Goal: Task Accomplishment & Management: Complete application form

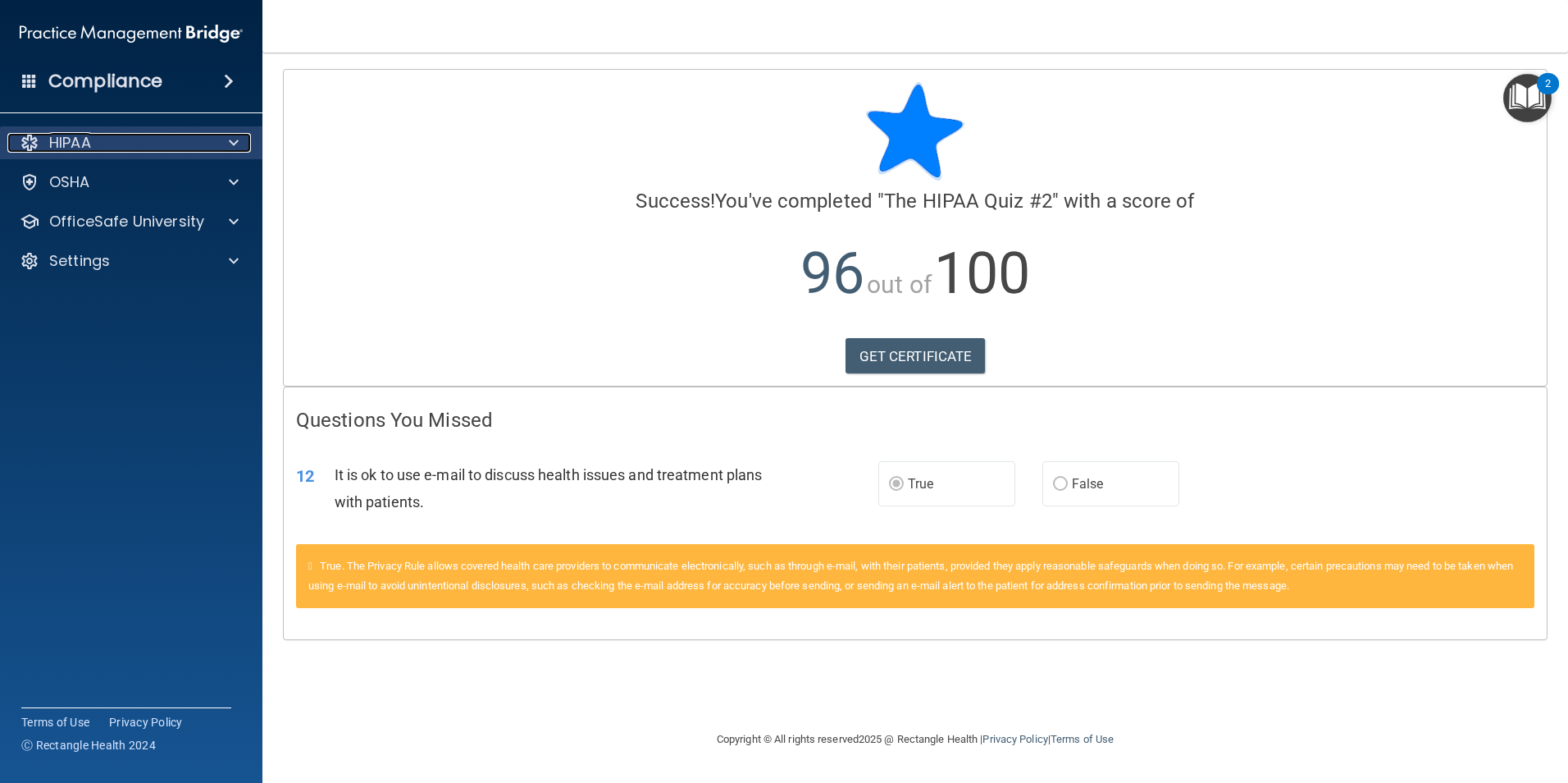
click at [226, 140] on div at bounding box center [231, 143] width 41 height 19
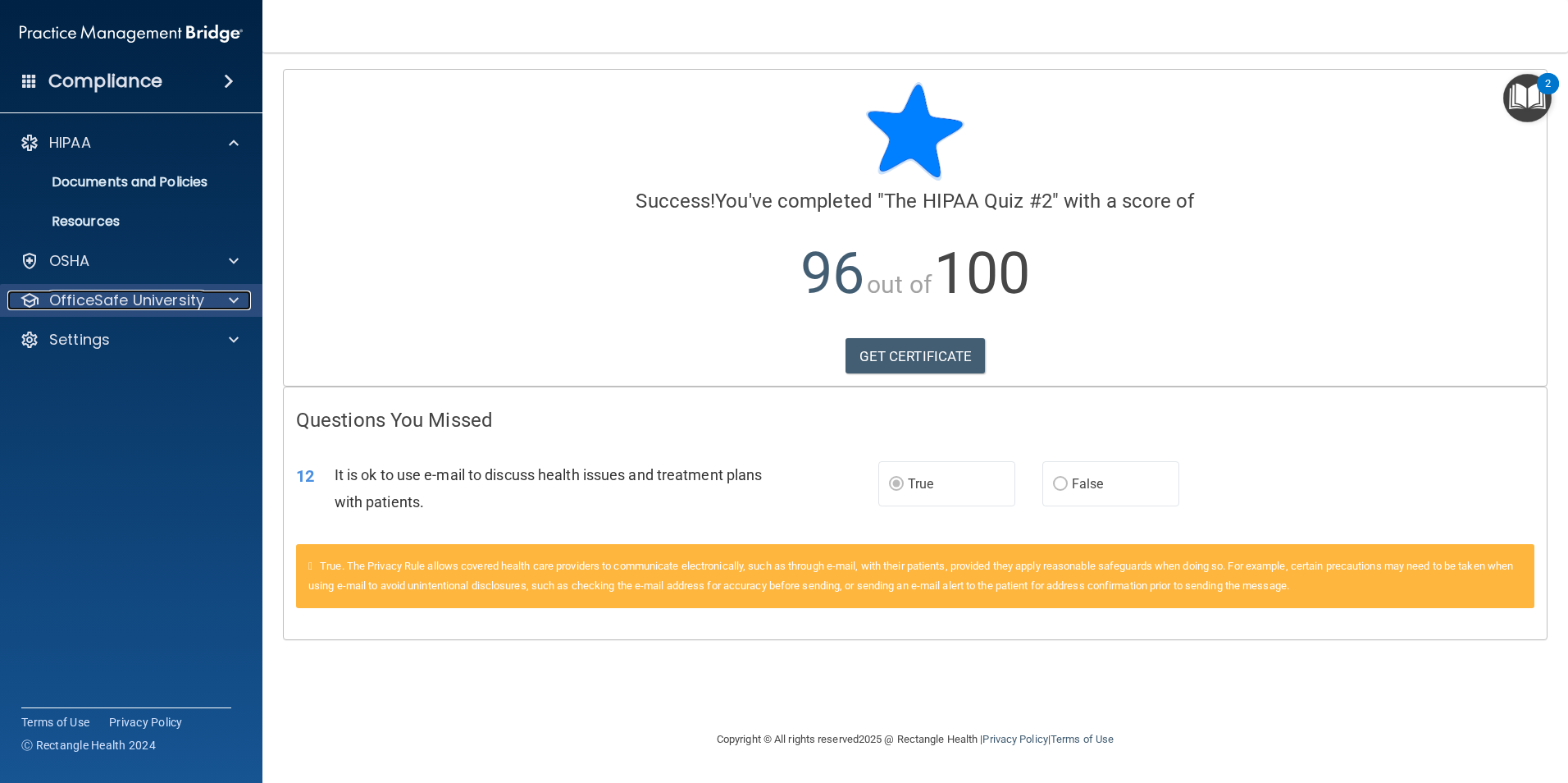
click at [228, 297] on span at bounding box center [233, 301] width 10 height 19
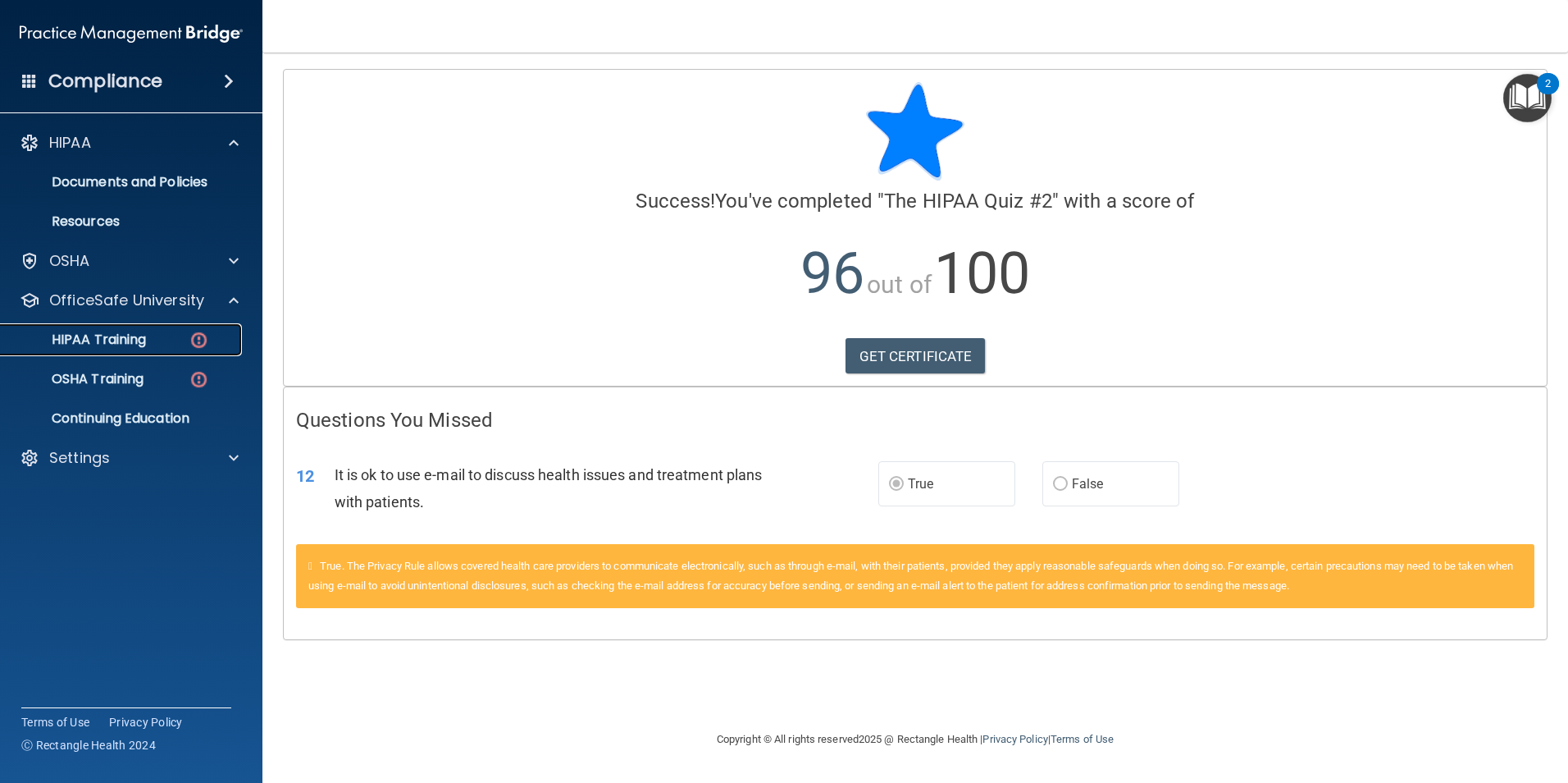
click at [120, 334] on p "HIPAA Training" at bounding box center [78, 339] width 135 height 17
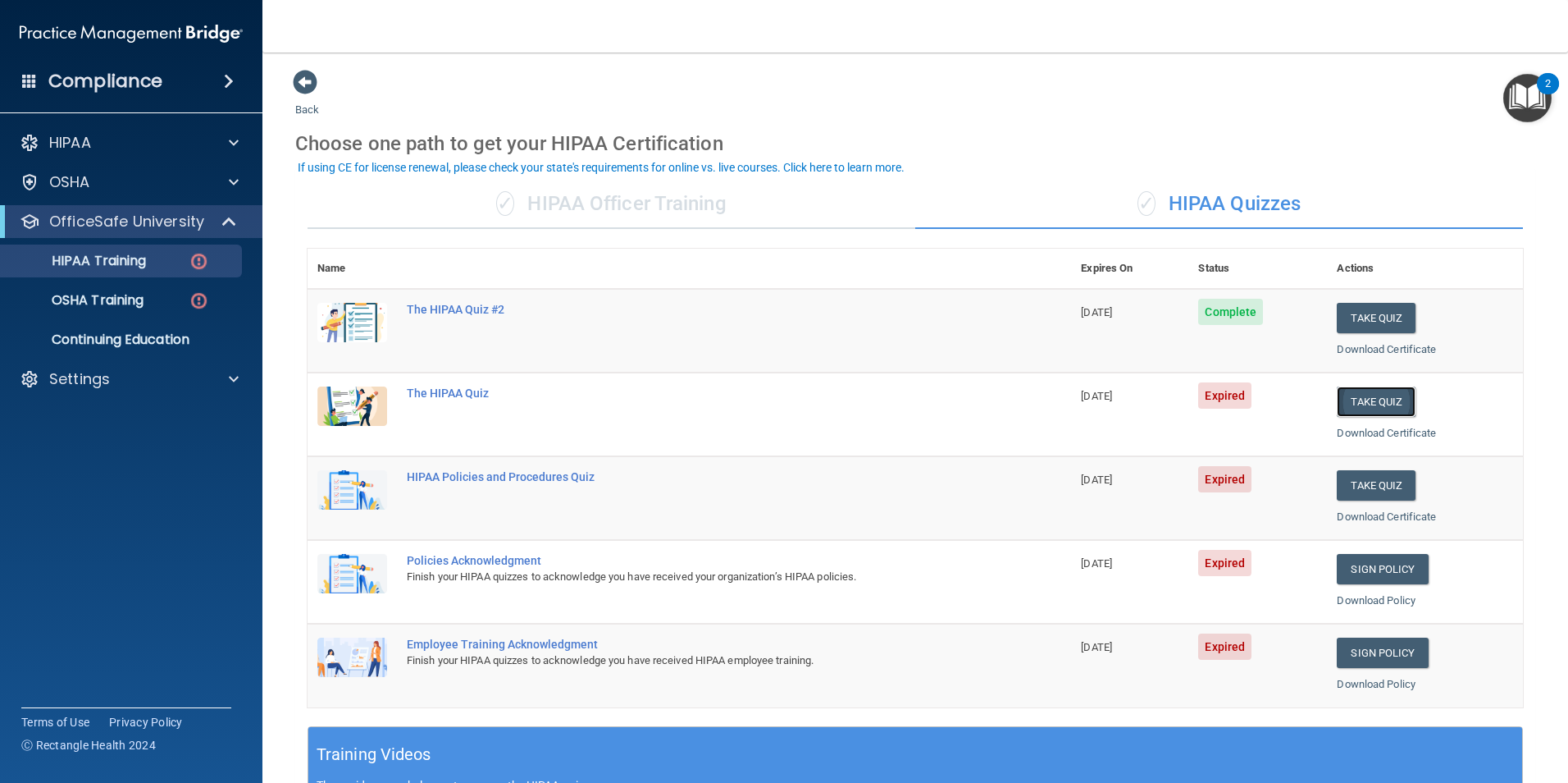
click at [1367, 397] on button "Take Quiz" at bounding box center [1376, 401] width 79 height 30
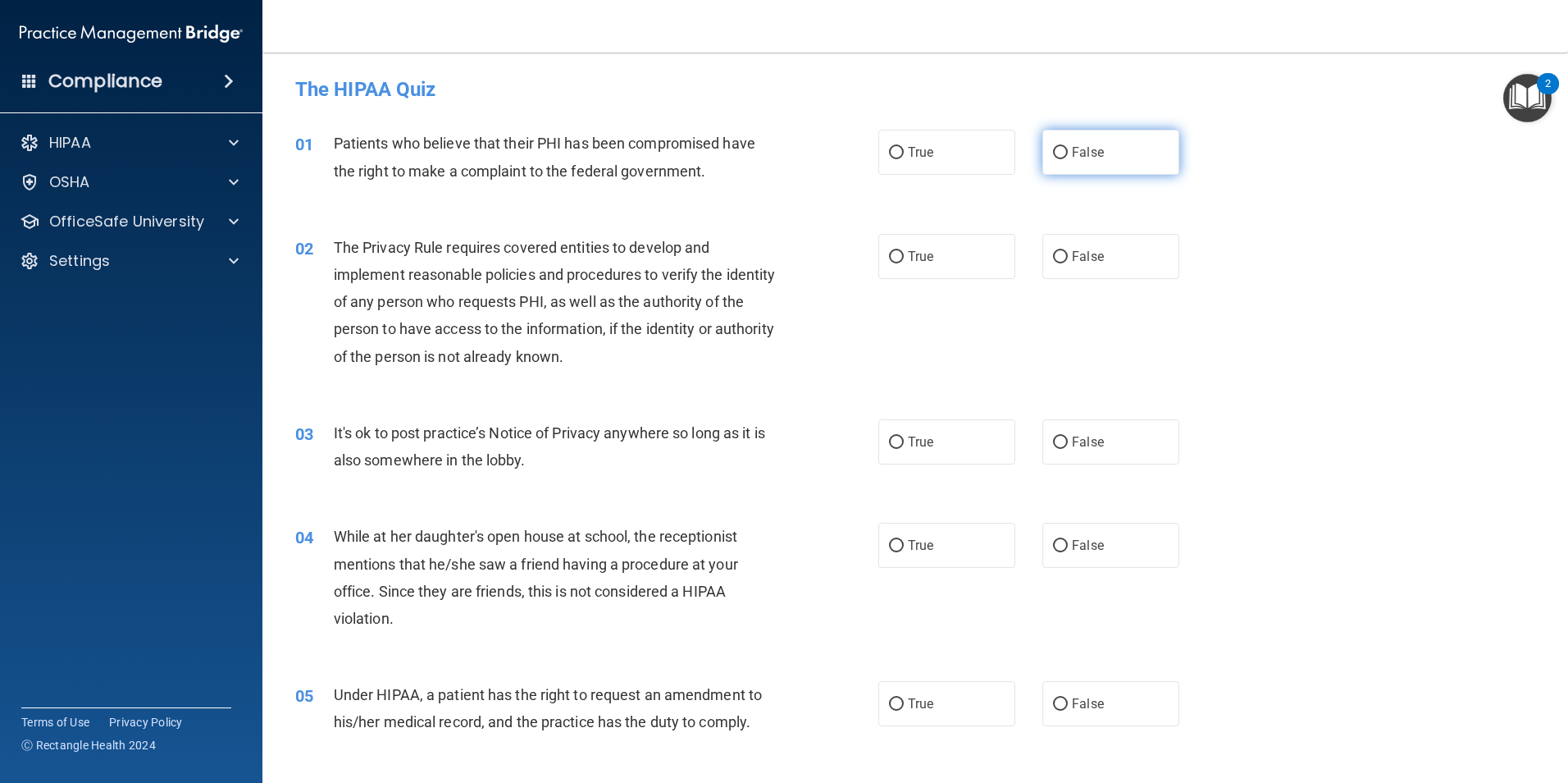
click at [1053, 153] on input "False" at bounding box center [1060, 153] width 15 height 13
radio input "true"
click at [890, 256] on input "True" at bounding box center [895, 257] width 15 height 13
radio input "true"
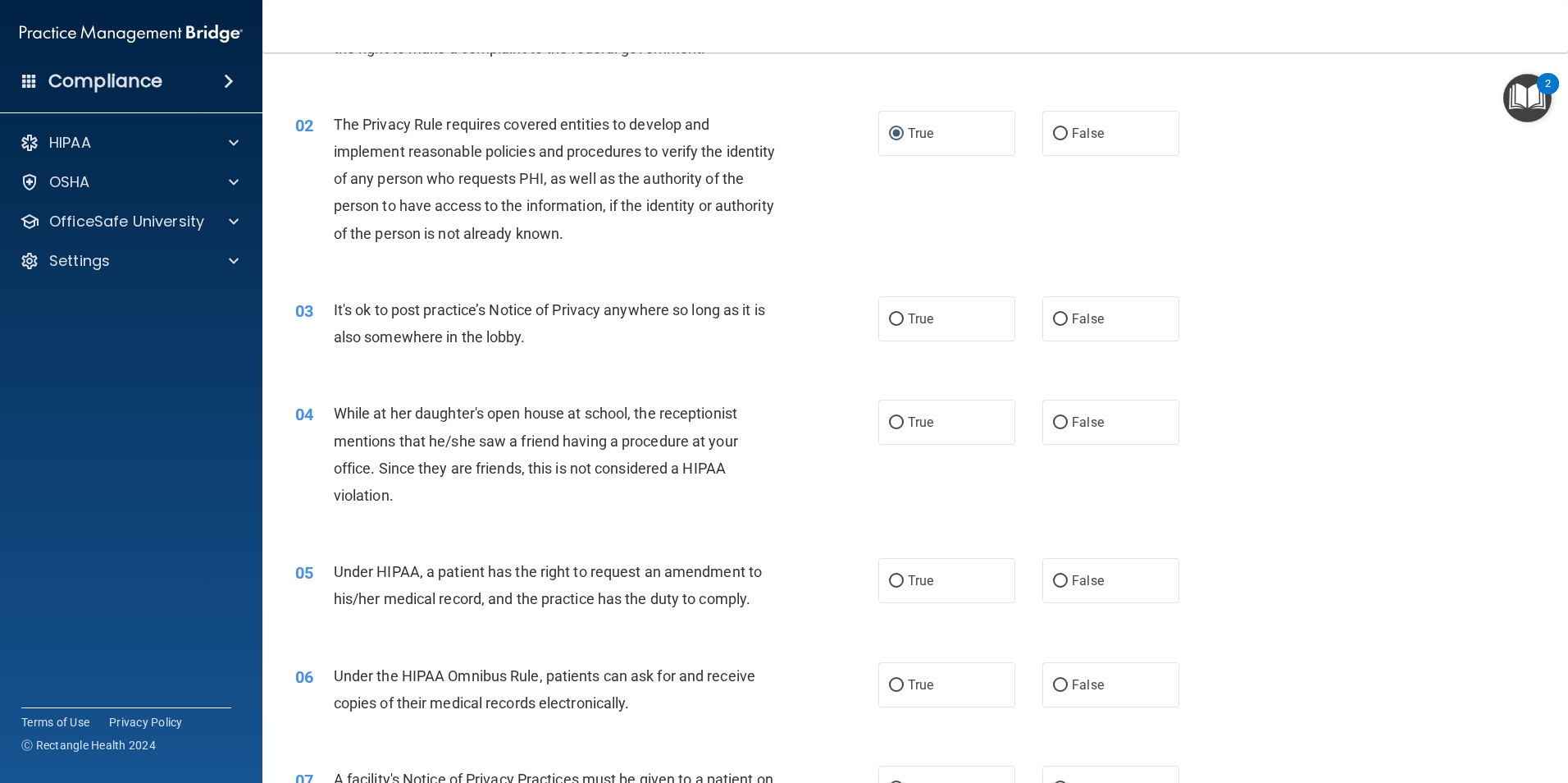
scroll to position [164, 0]
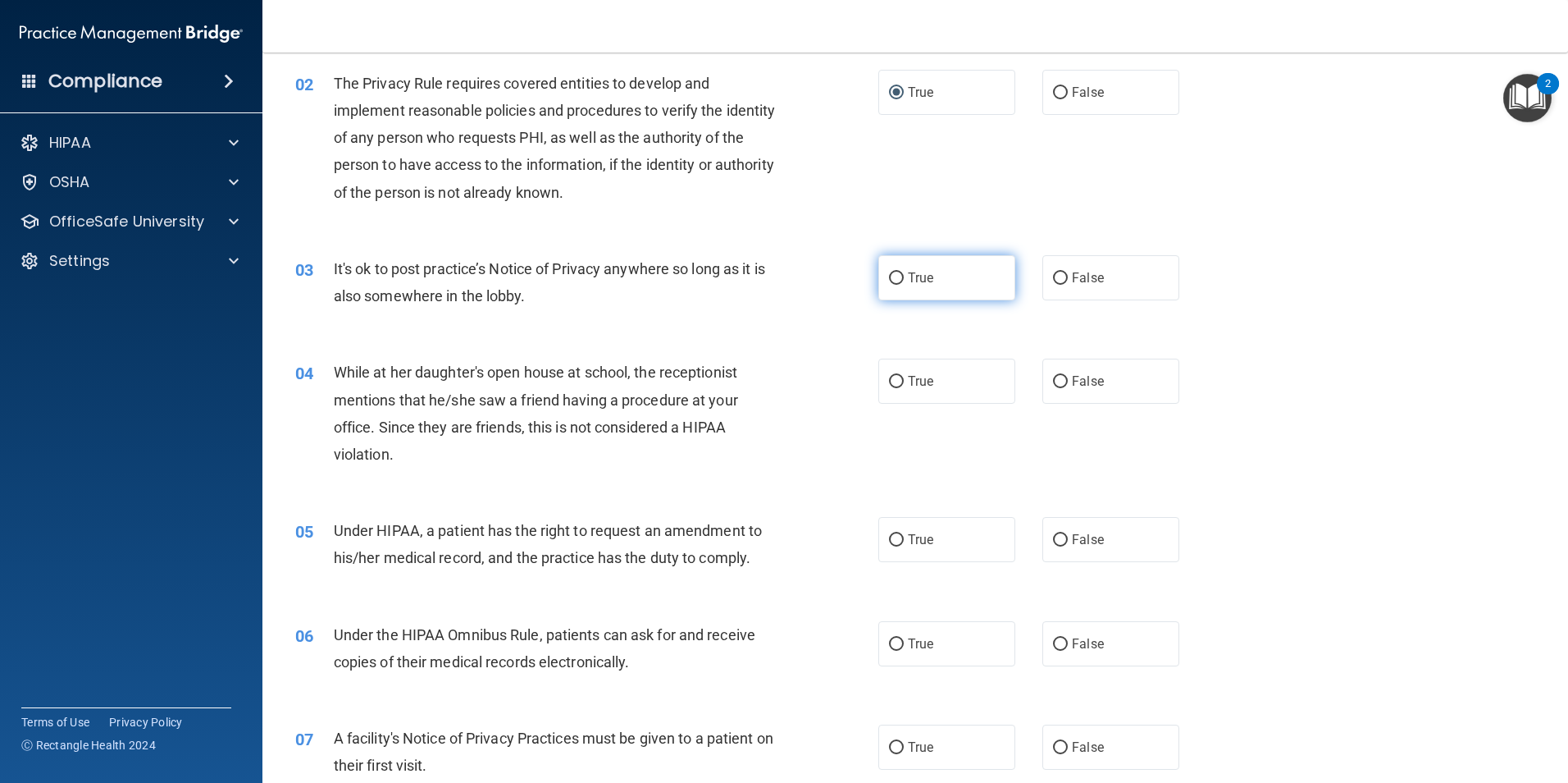
click at [899, 278] on label "True" at bounding box center [947, 277] width 137 height 45
click at [899, 278] on input "True" at bounding box center [895, 278] width 15 height 13
radio input "true"
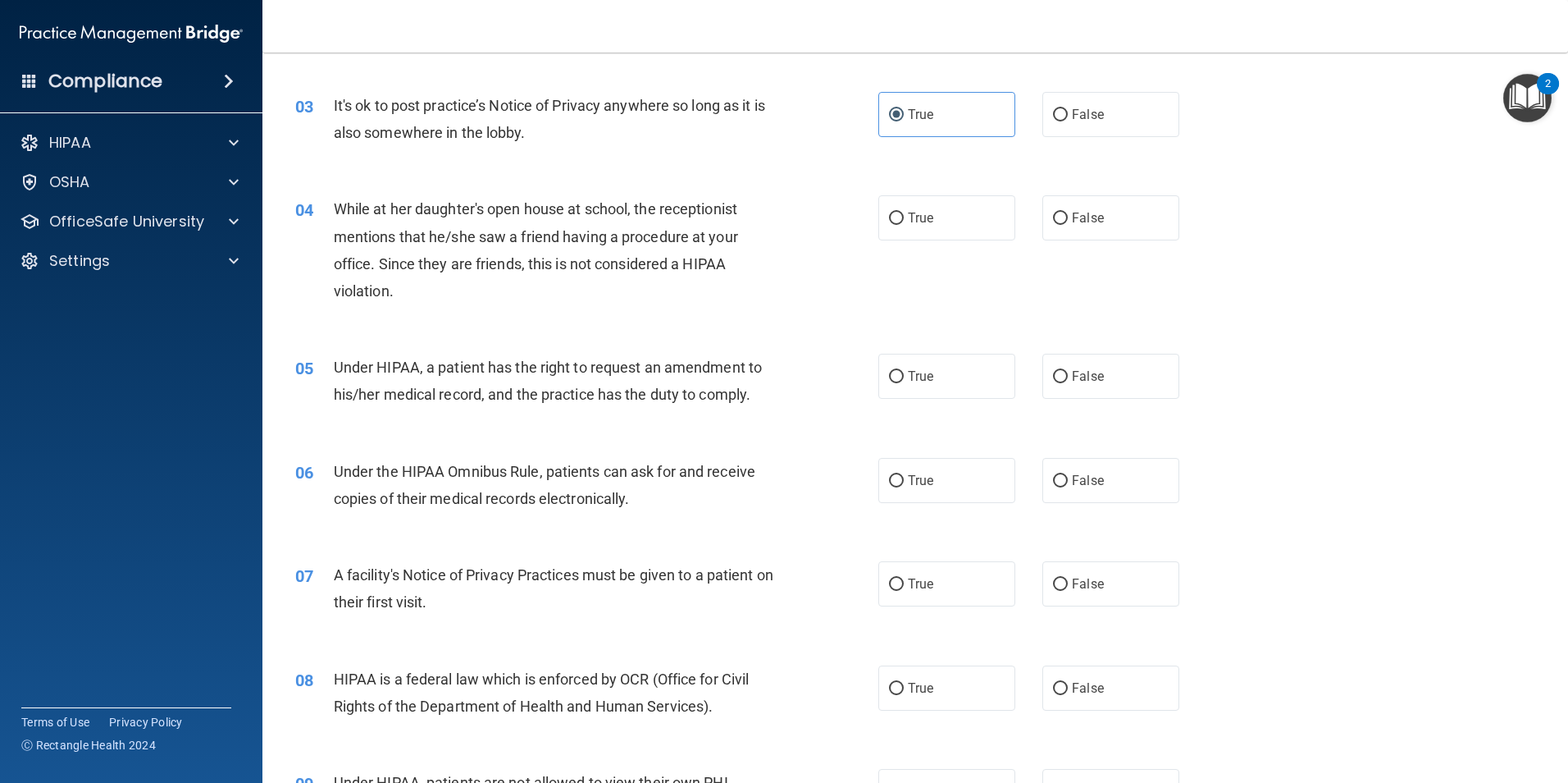
scroll to position [328, 0]
click at [1053, 221] on input "False" at bounding box center [1060, 218] width 15 height 13
radio input "true"
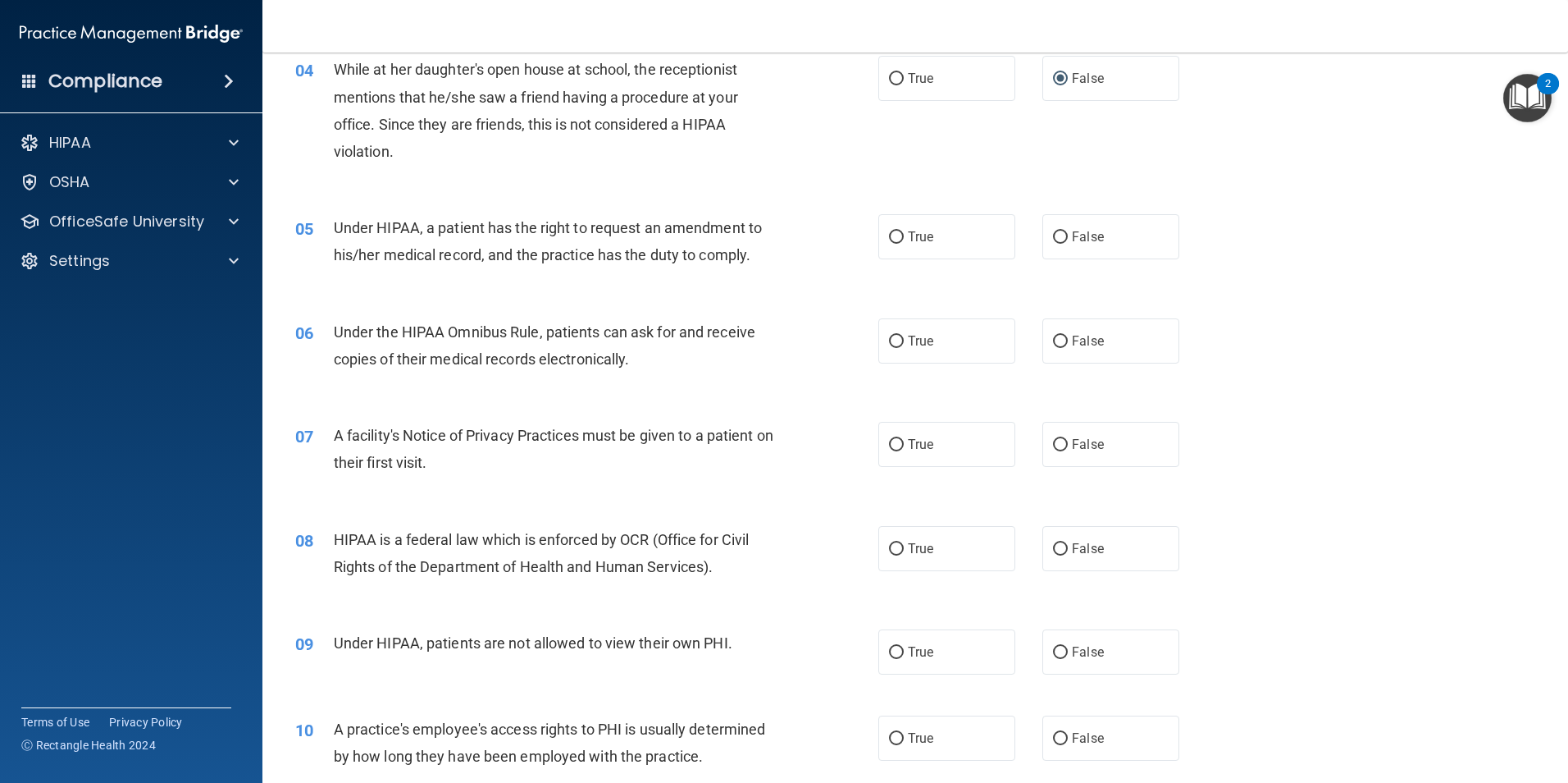
scroll to position [492, 0]
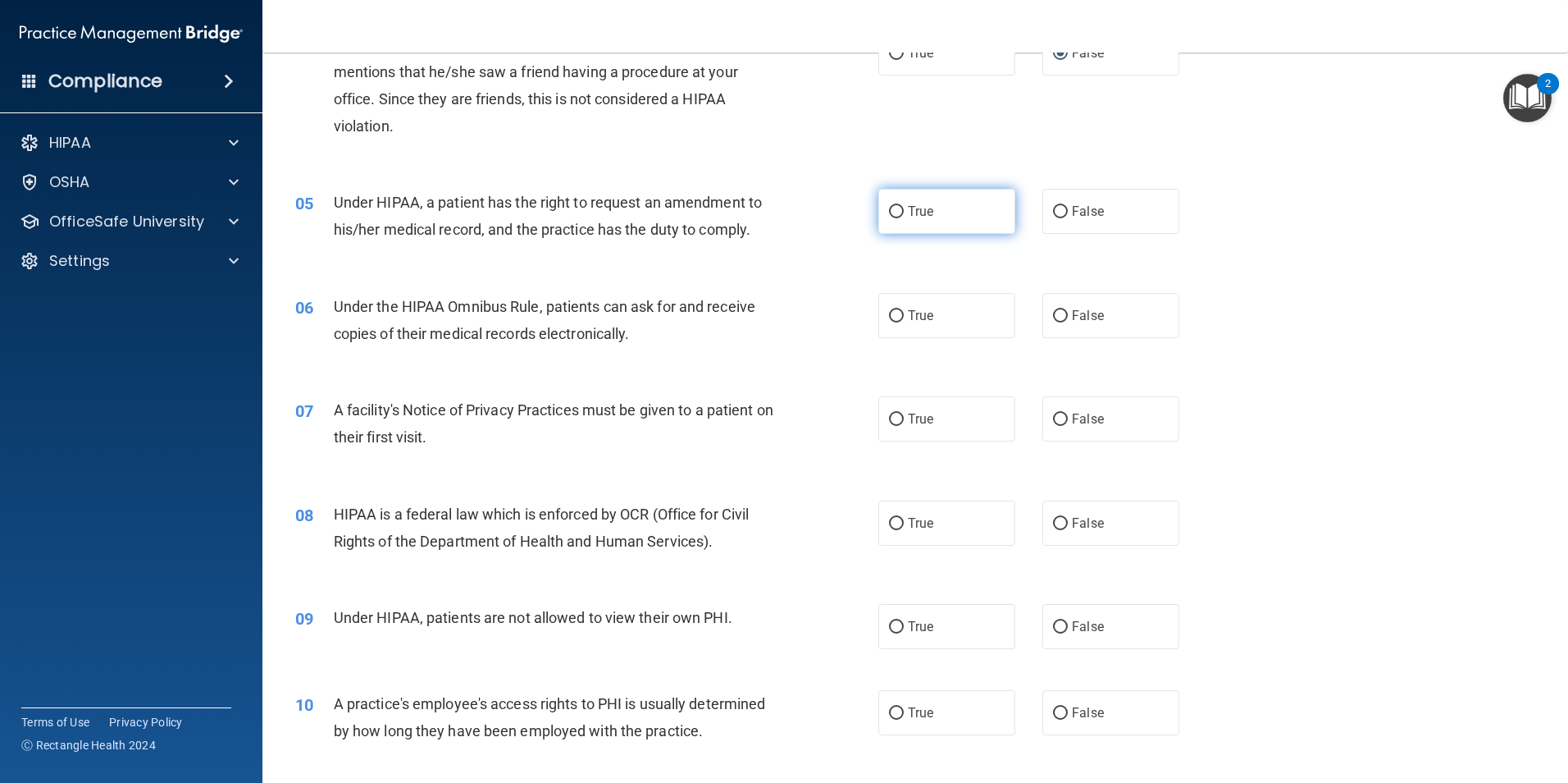
click at [890, 214] on input "True" at bounding box center [895, 212] width 15 height 13
radio input "true"
click at [889, 317] on input "True" at bounding box center [895, 316] width 15 height 13
radio input "true"
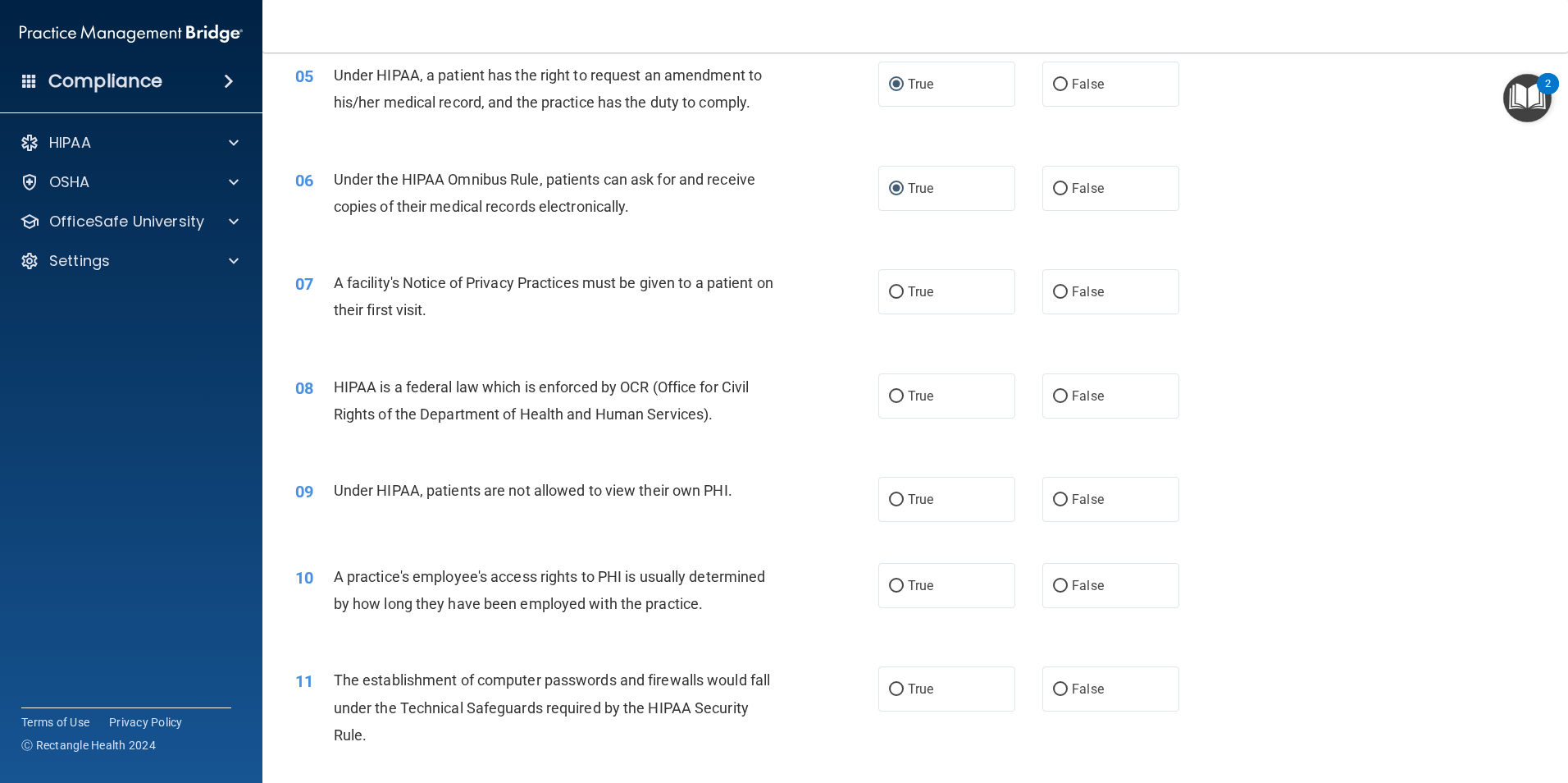
scroll to position [657, 0]
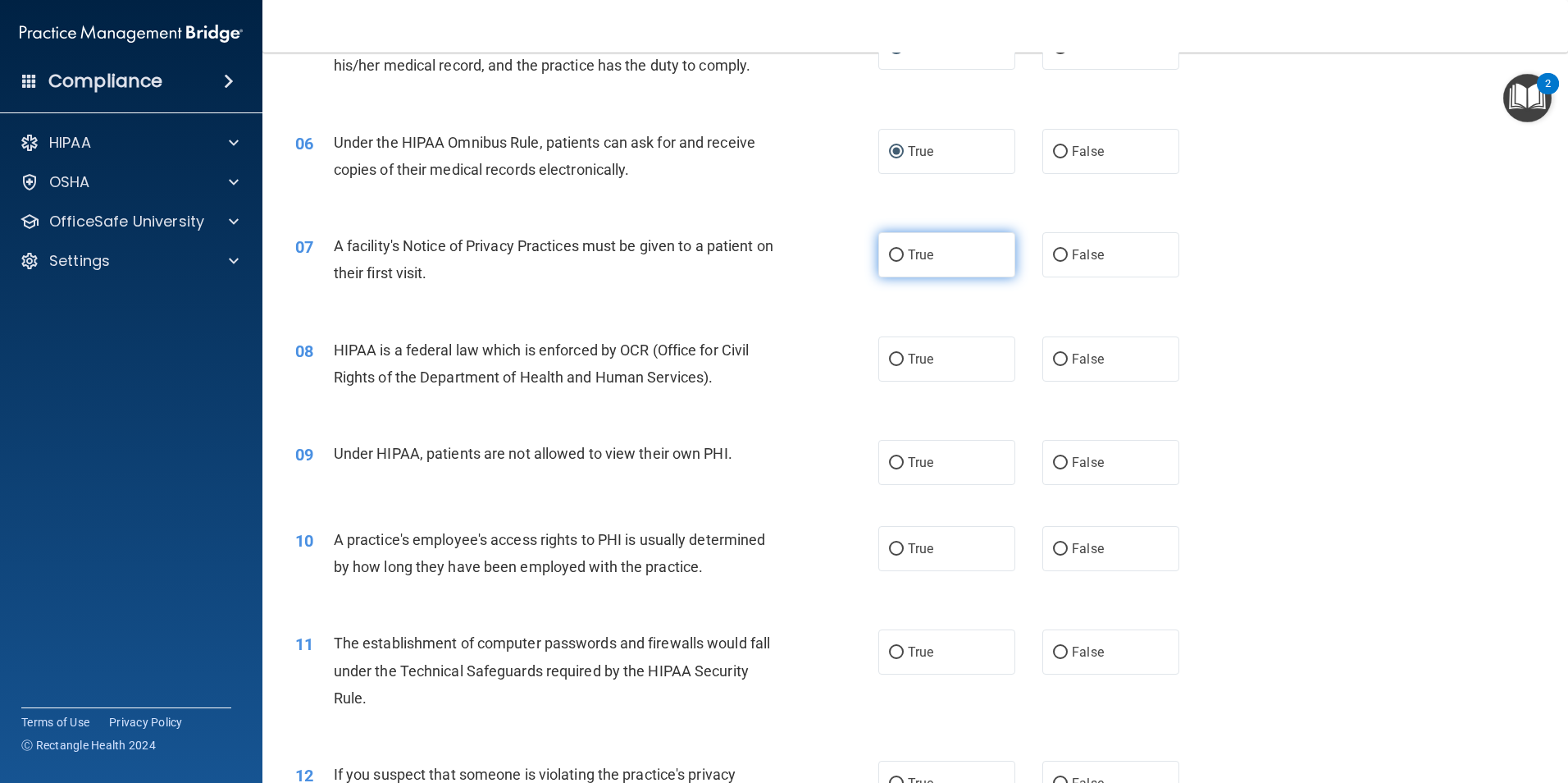
click at [889, 255] on input "True" at bounding box center [895, 255] width 15 height 13
radio input "true"
click at [890, 361] on input "True" at bounding box center [895, 360] width 15 height 13
radio input "true"
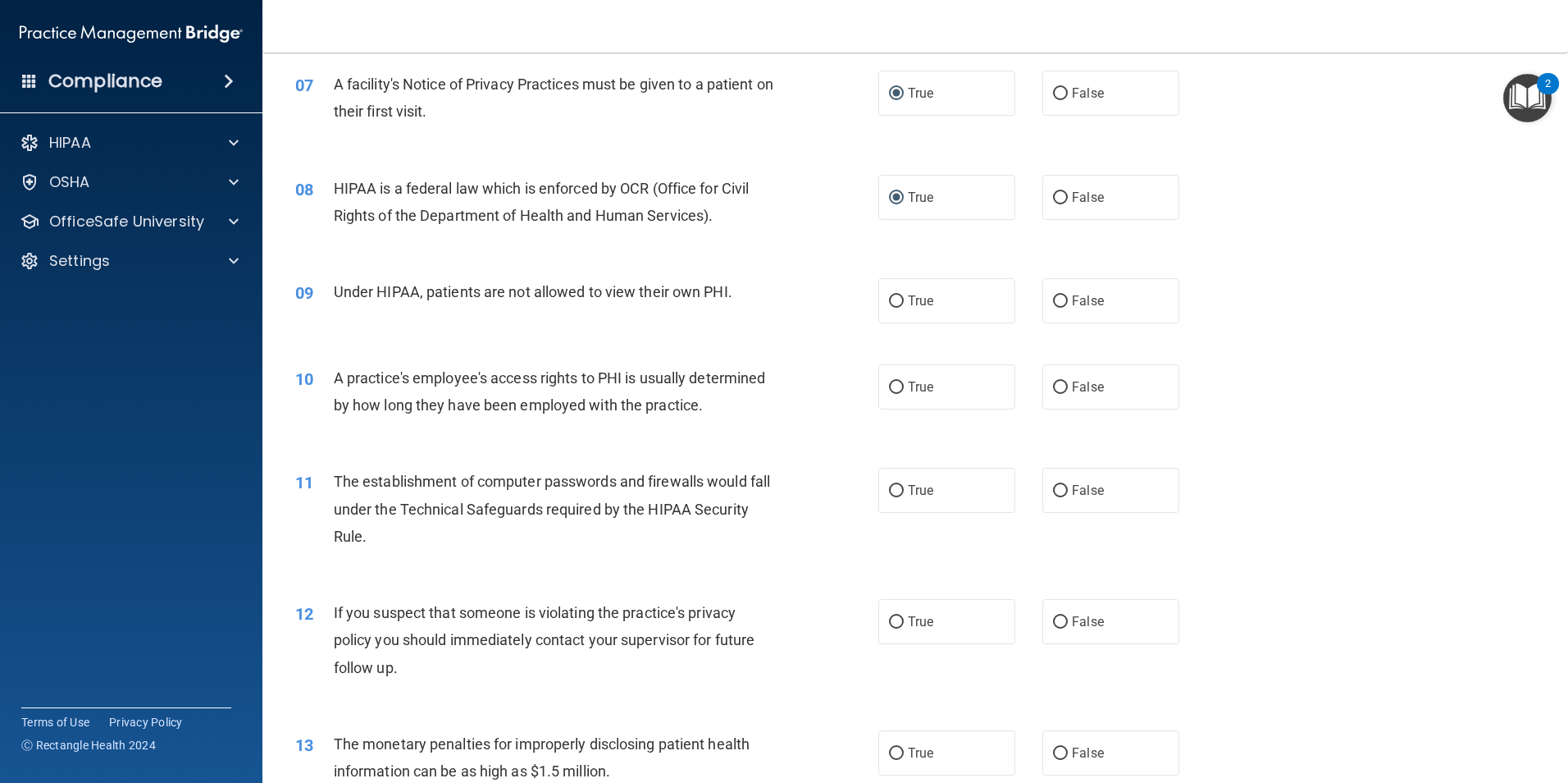
scroll to position [821, 0]
click at [1057, 302] on input "False" at bounding box center [1060, 299] width 15 height 13
radio input "true"
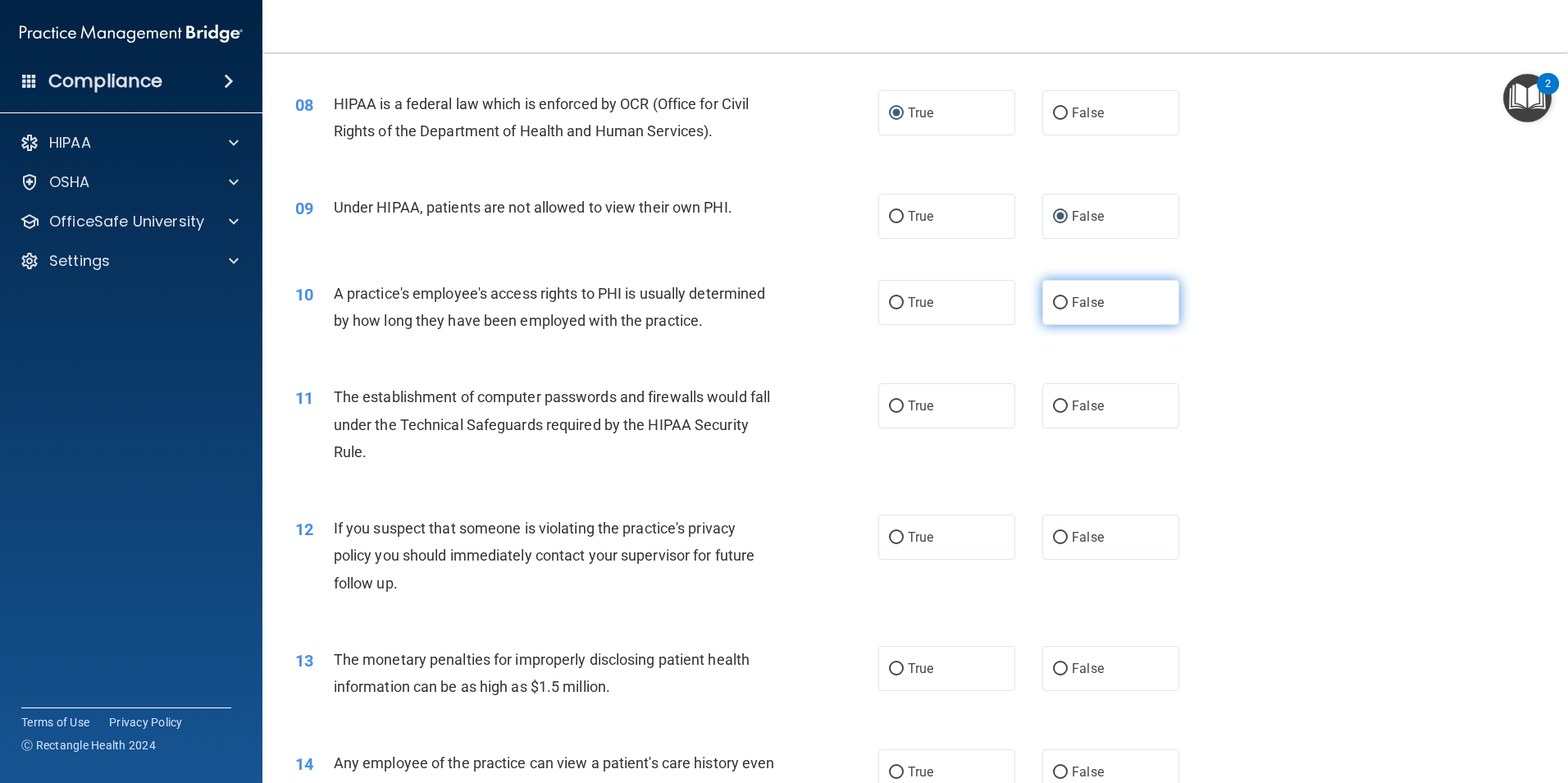
click at [1055, 307] on input "False" at bounding box center [1060, 303] width 15 height 13
radio input "true"
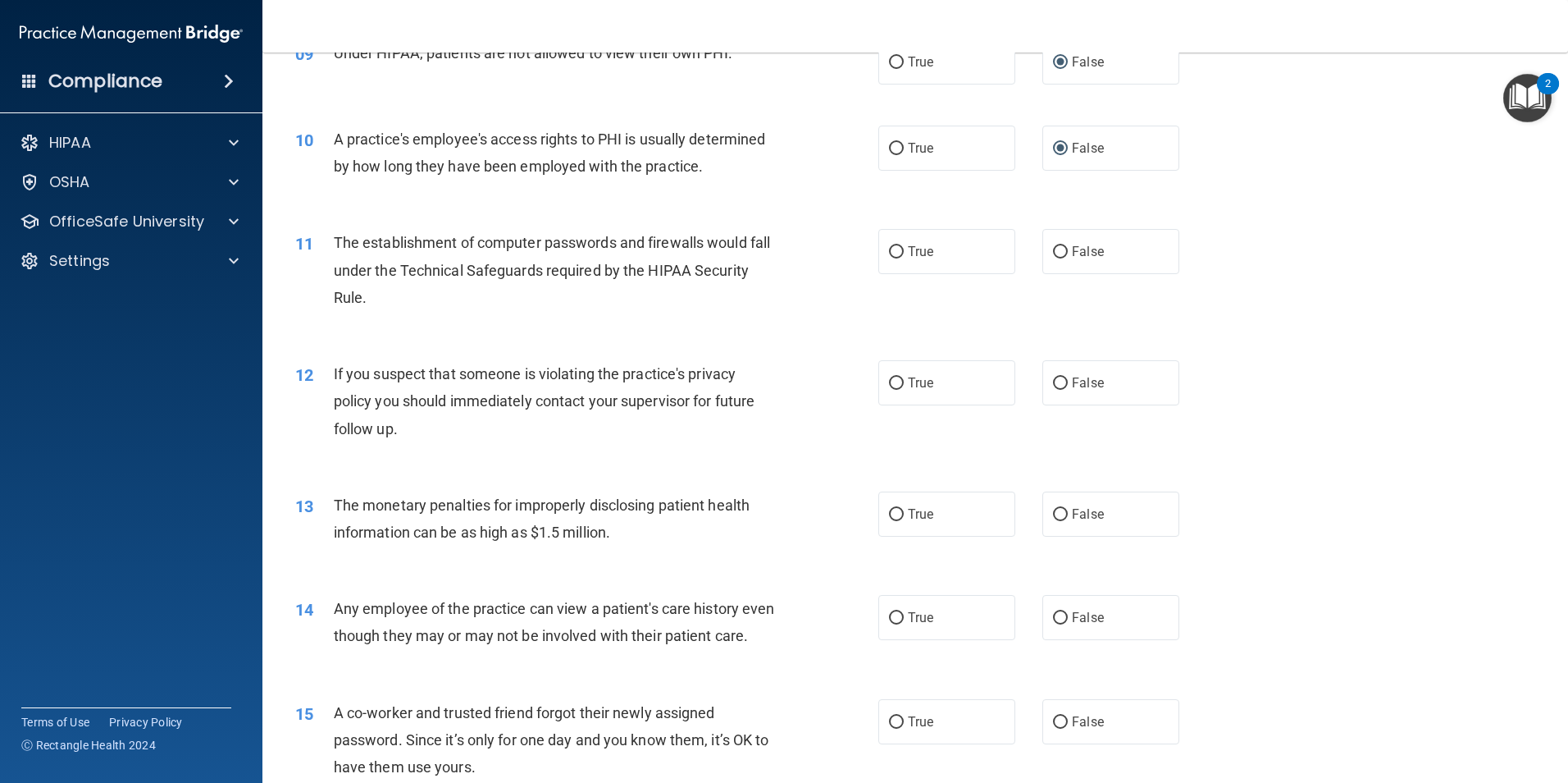
scroll to position [1067, 0]
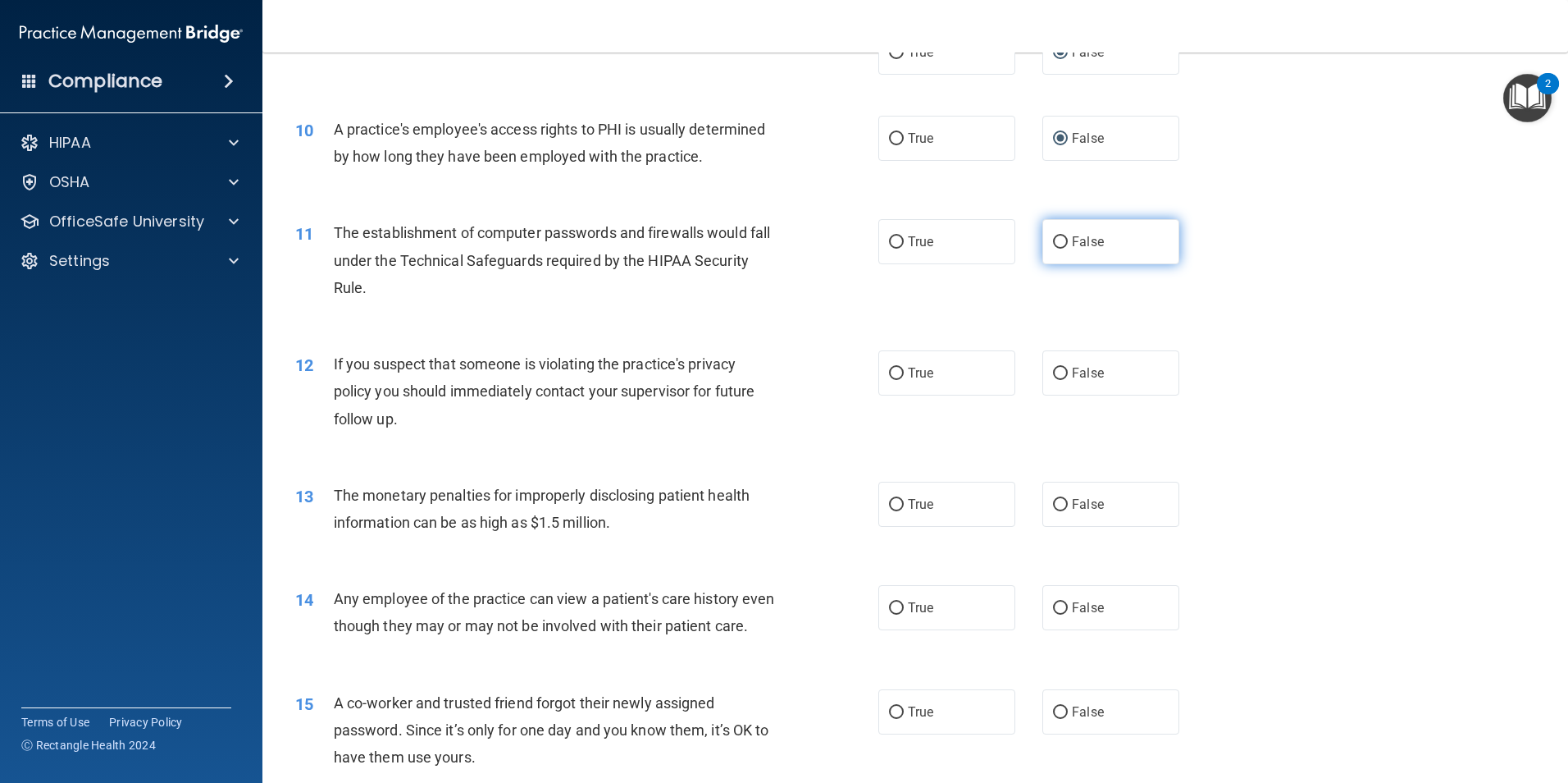
click at [1062, 244] on label "False" at bounding box center [1110, 241] width 137 height 45
click at [1062, 244] on input "False" at bounding box center [1060, 242] width 15 height 13
radio input "true"
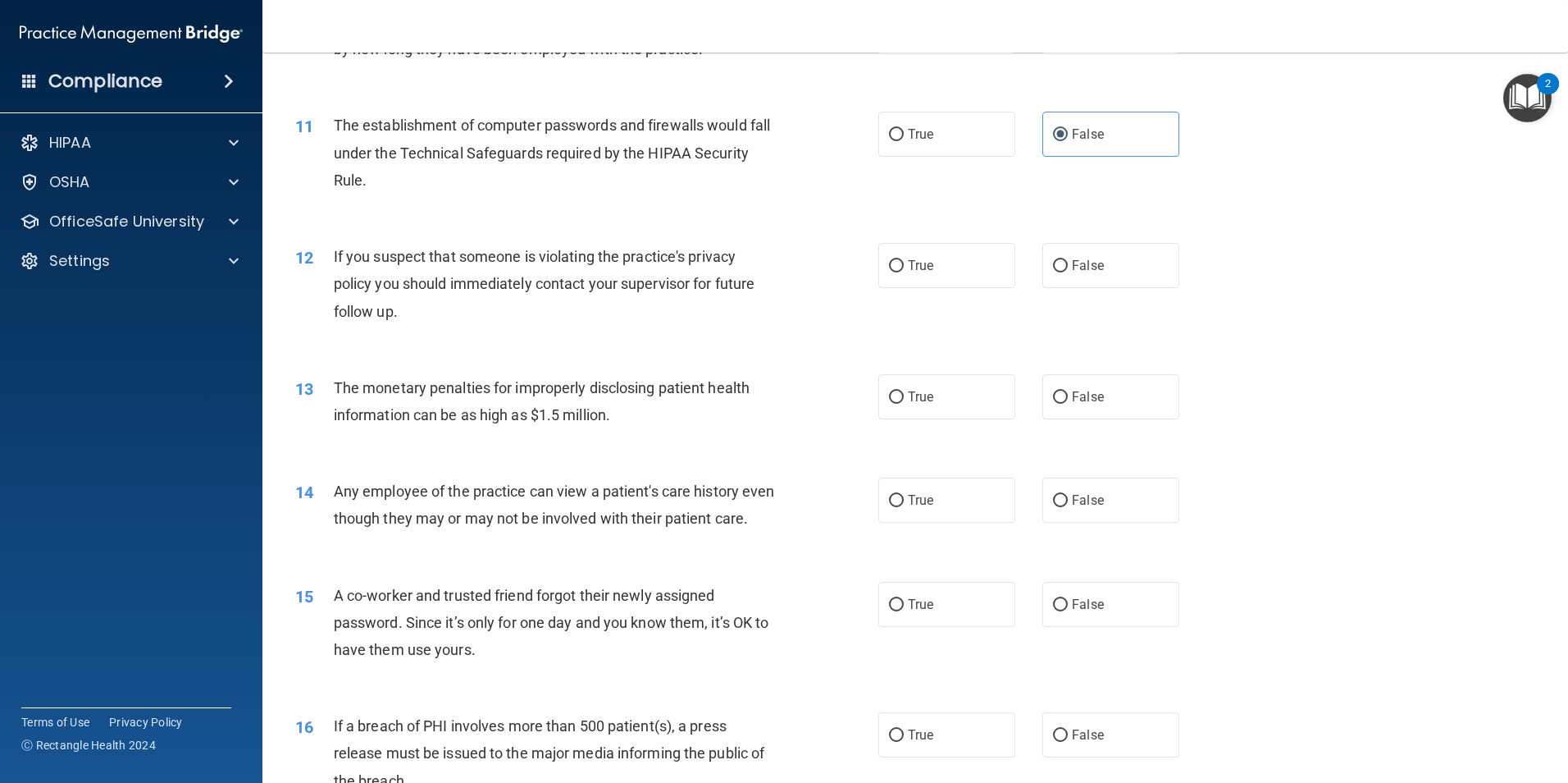
scroll to position [1230, 0]
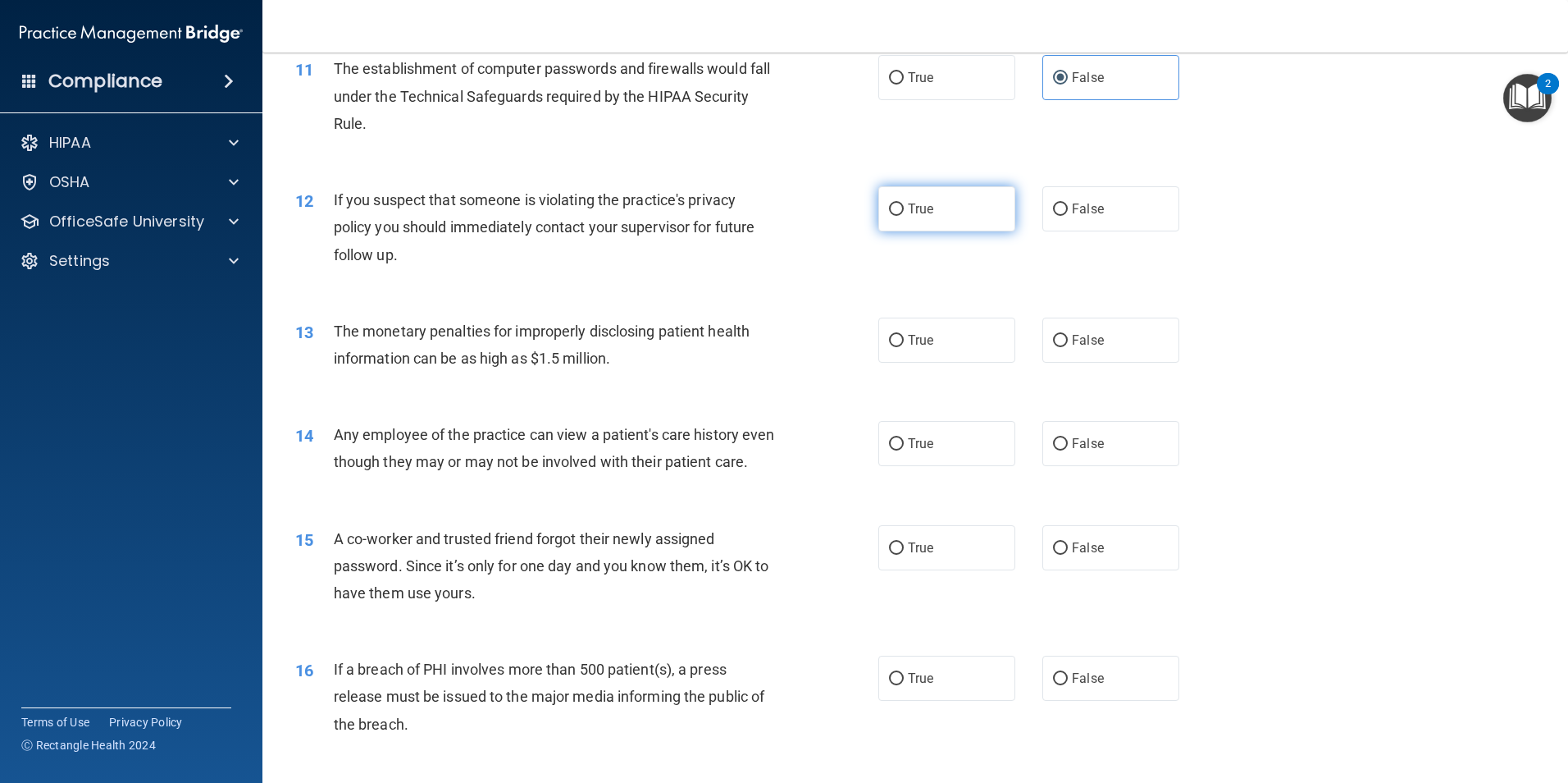
click at [893, 215] on input "True" at bounding box center [895, 209] width 15 height 13
radio input "true"
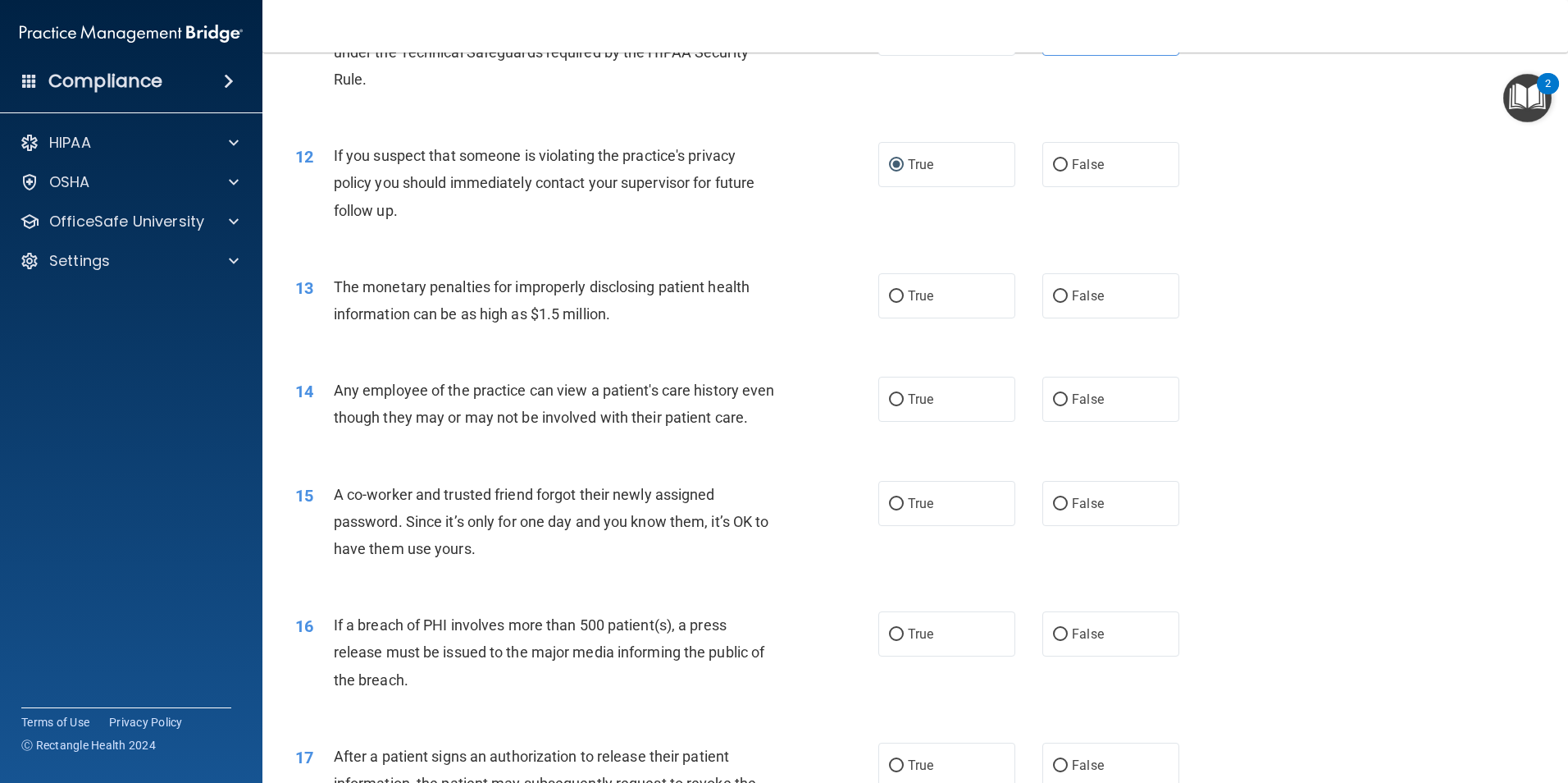
scroll to position [1313, 0]
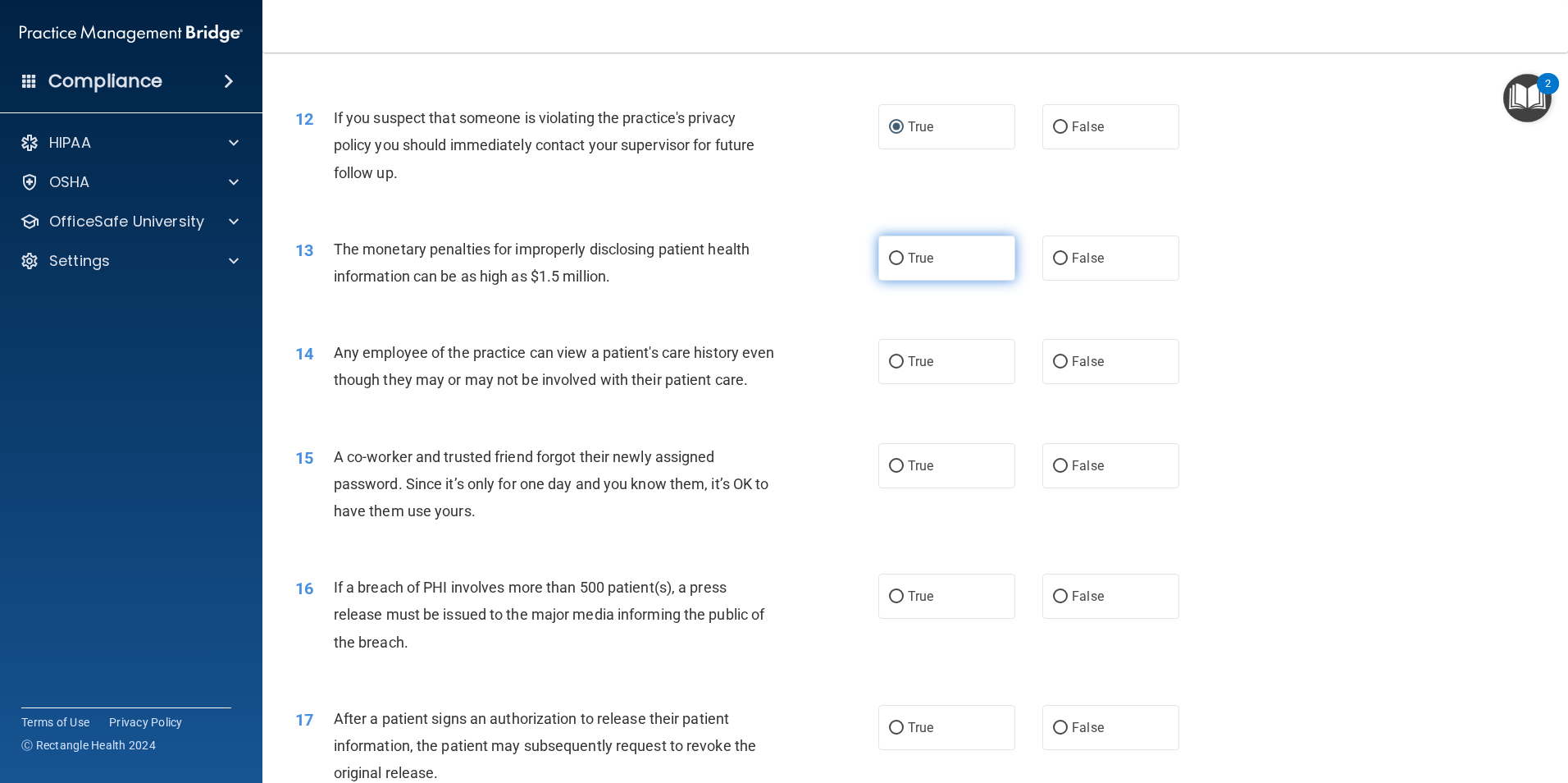
click at [898, 260] on label "True" at bounding box center [947, 258] width 137 height 45
click at [898, 260] on input "True" at bounding box center [895, 259] width 15 height 13
radio input "true"
click at [889, 367] on input "True" at bounding box center [895, 362] width 15 height 13
radio input "true"
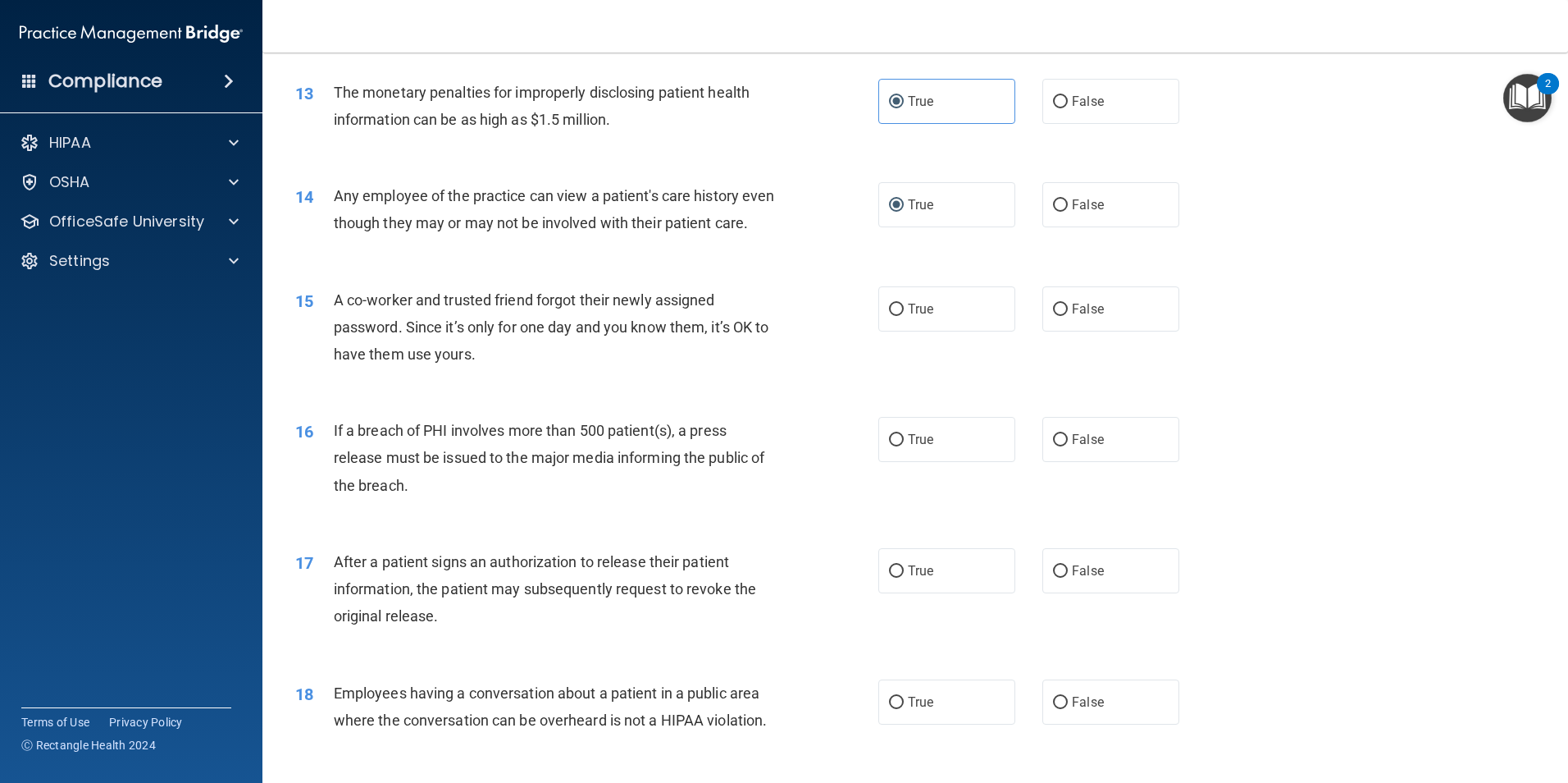
scroll to position [1477, 0]
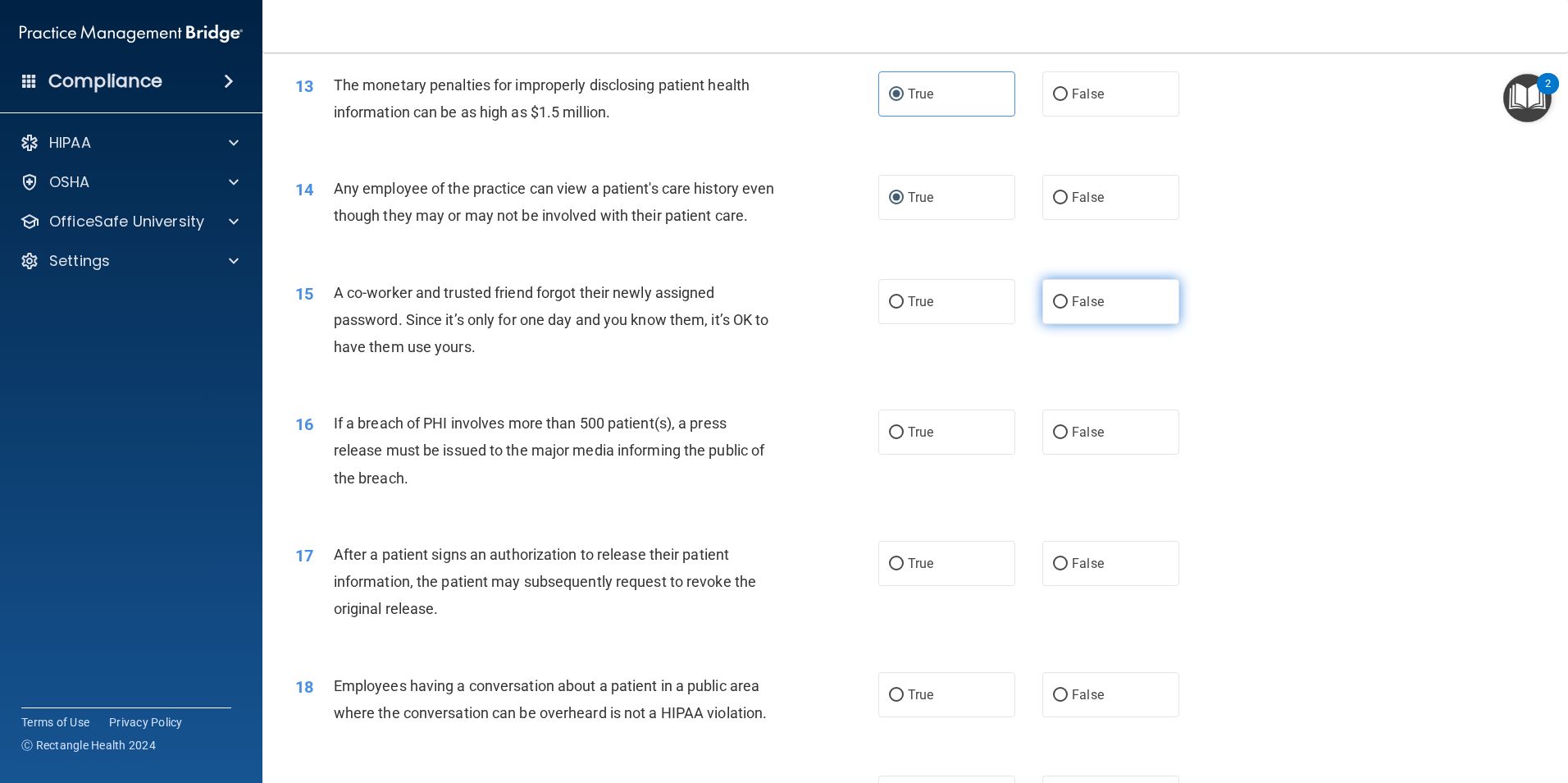
click at [1059, 308] on input "False" at bounding box center [1060, 303] width 15 height 13
radio input "true"
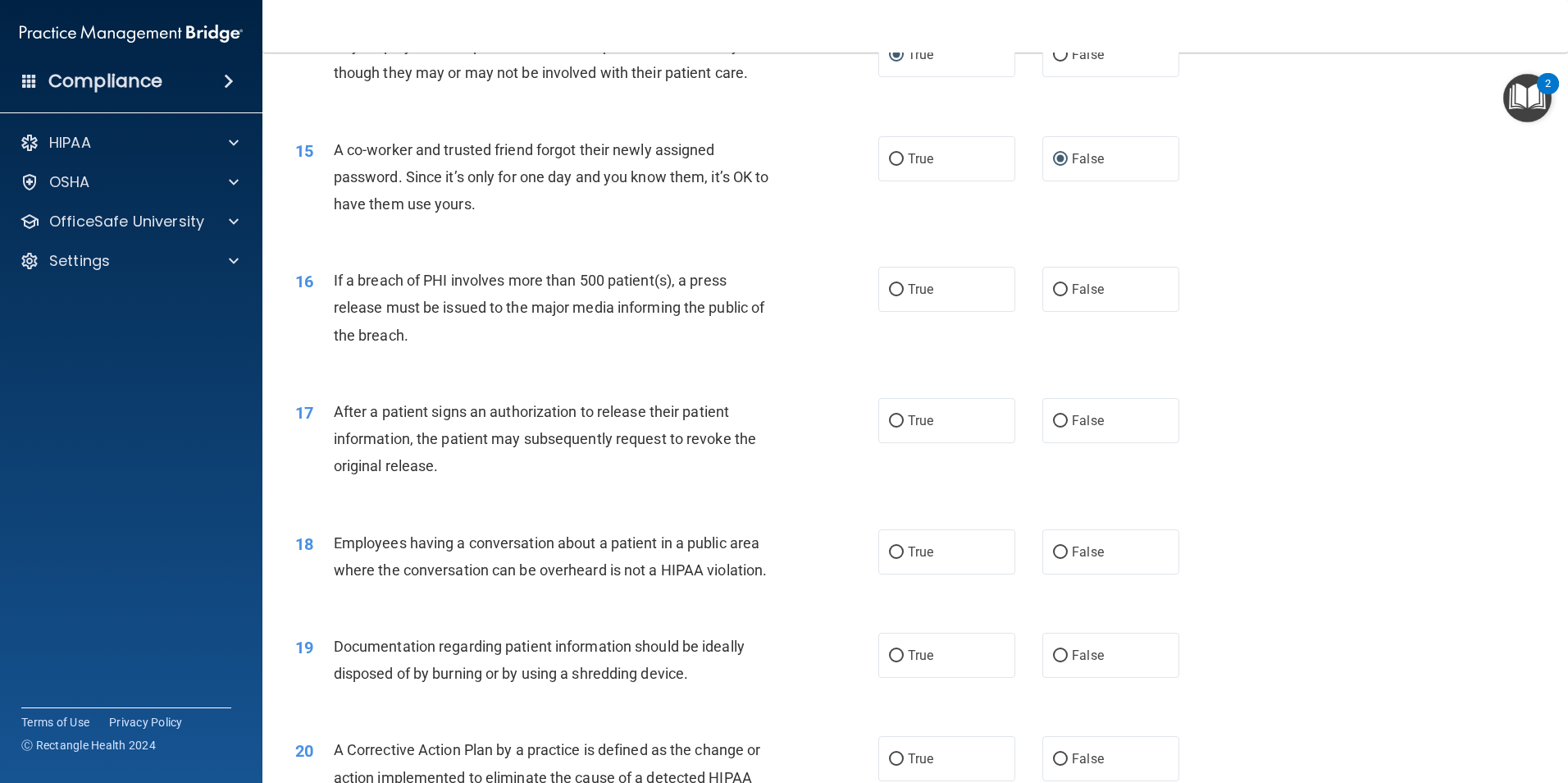
scroll to position [1641, 0]
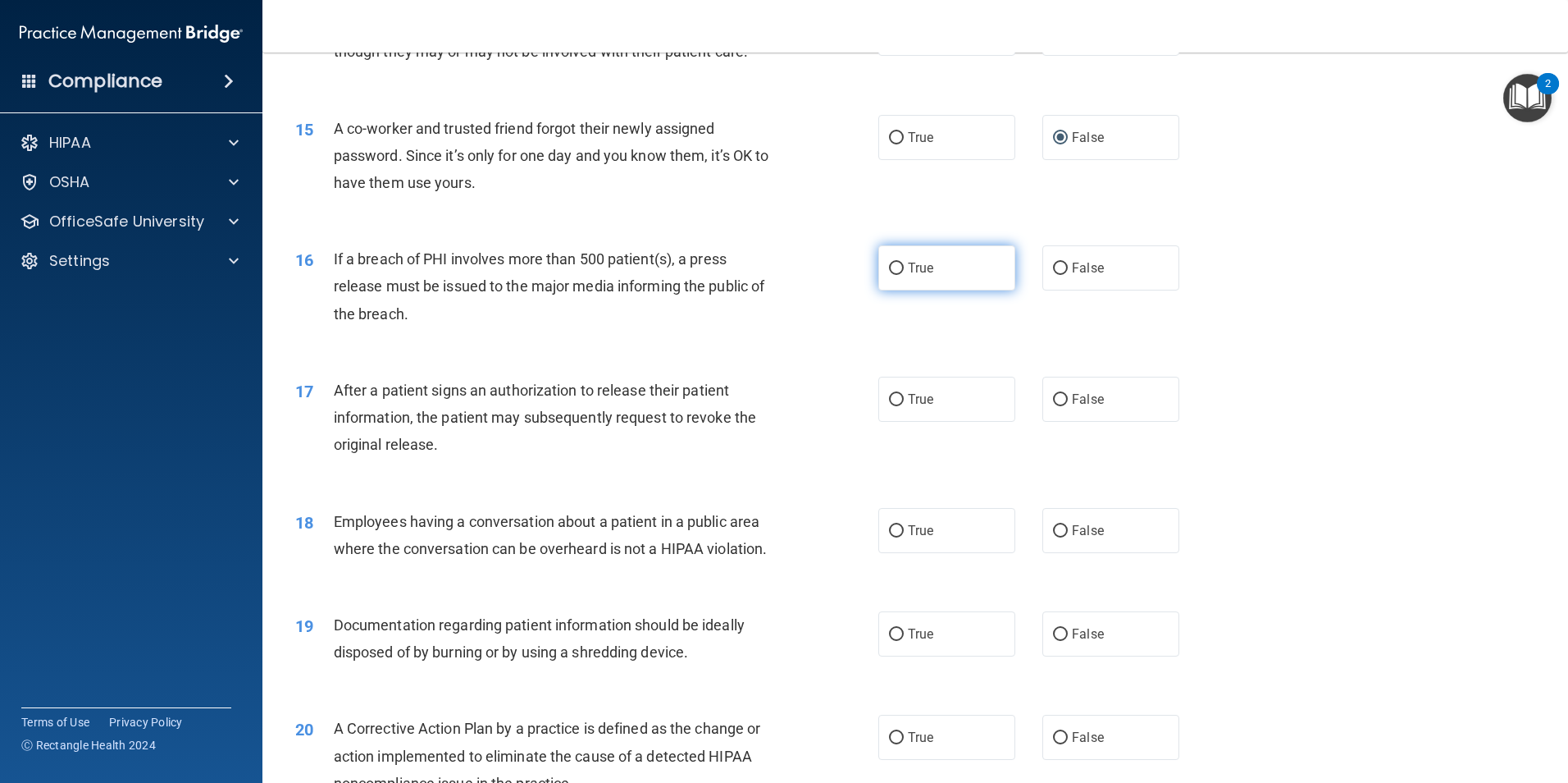
click at [889, 275] on input "True" at bounding box center [895, 268] width 15 height 13
radio input "true"
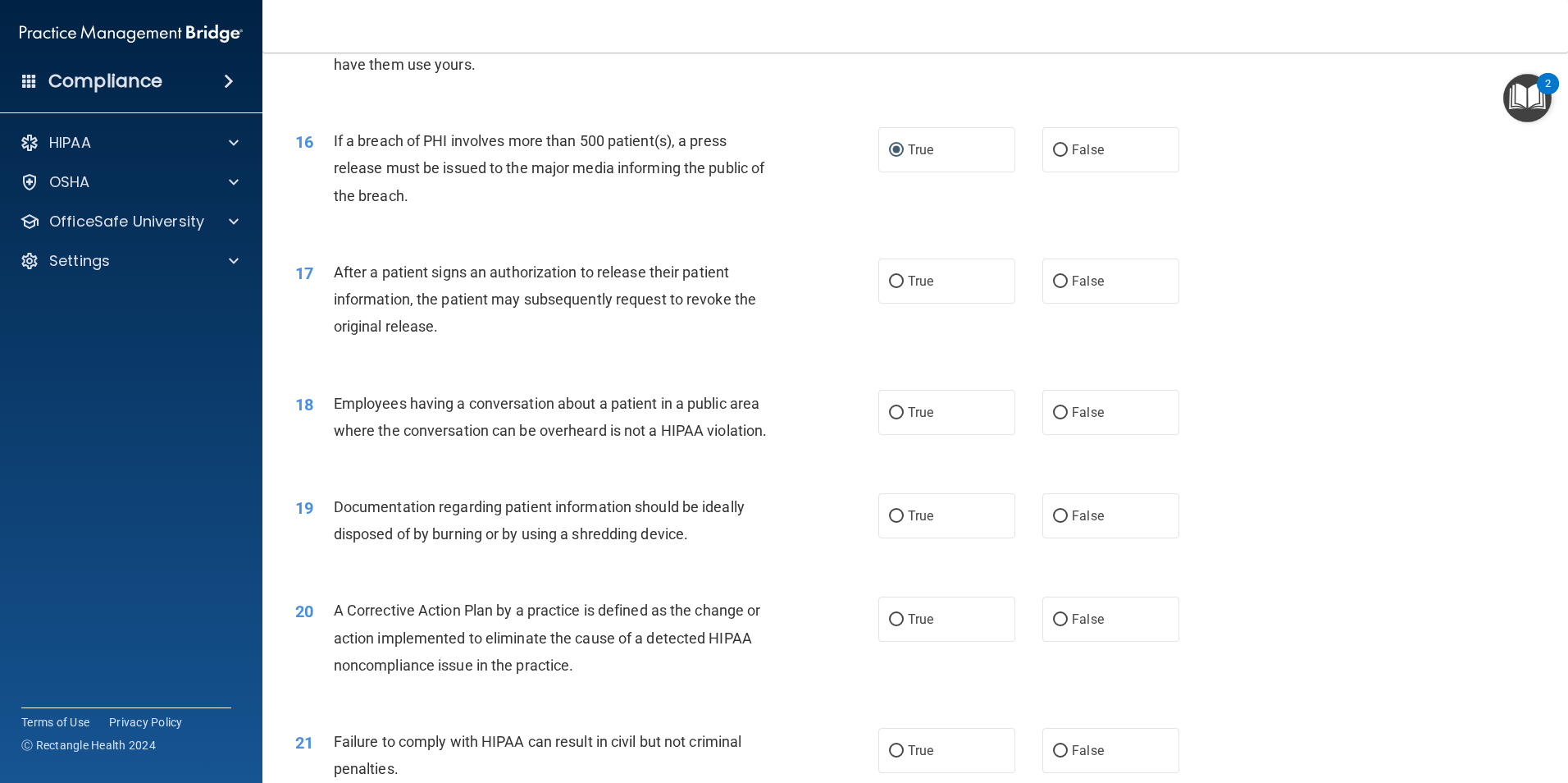
scroll to position [1805, 0]
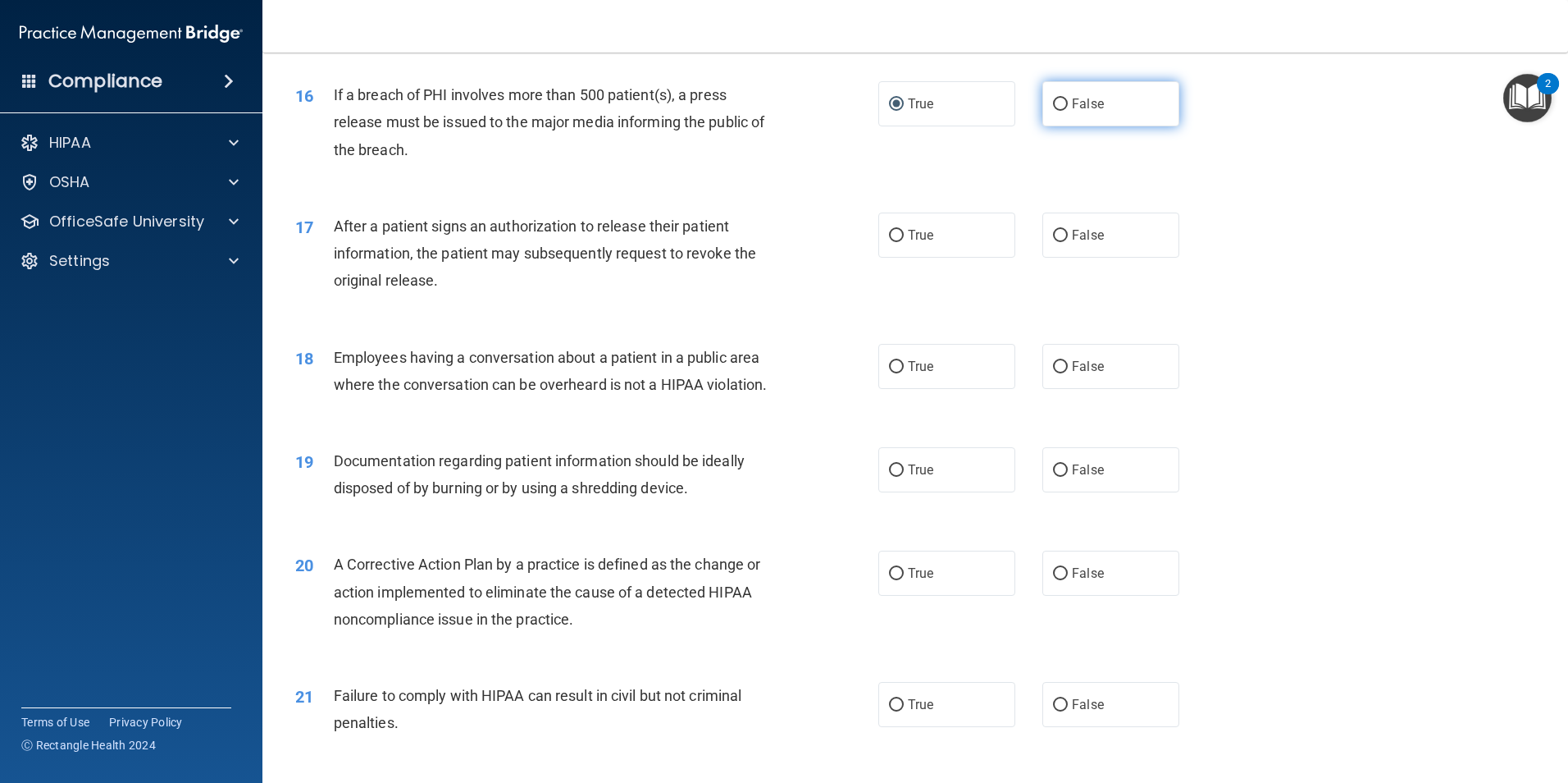
drag, startPoint x: 1056, startPoint y: 129, endPoint x: 1020, endPoint y: 223, distance: 100.7
click at [1056, 111] on input "False" at bounding box center [1060, 104] width 15 height 13
radio input "true"
radio input "false"
click at [893, 242] on input "True" at bounding box center [895, 235] width 15 height 13
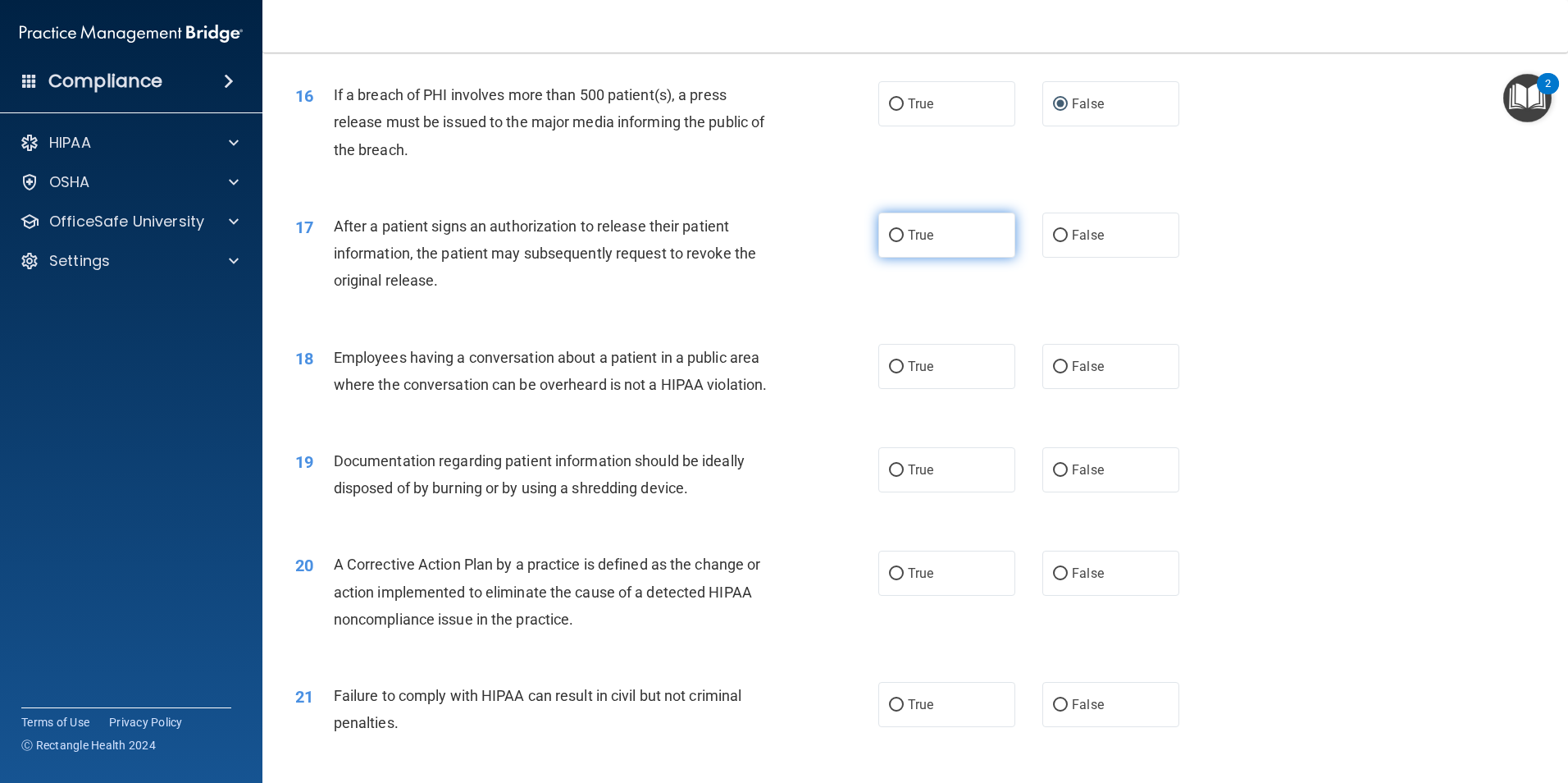
radio input "true"
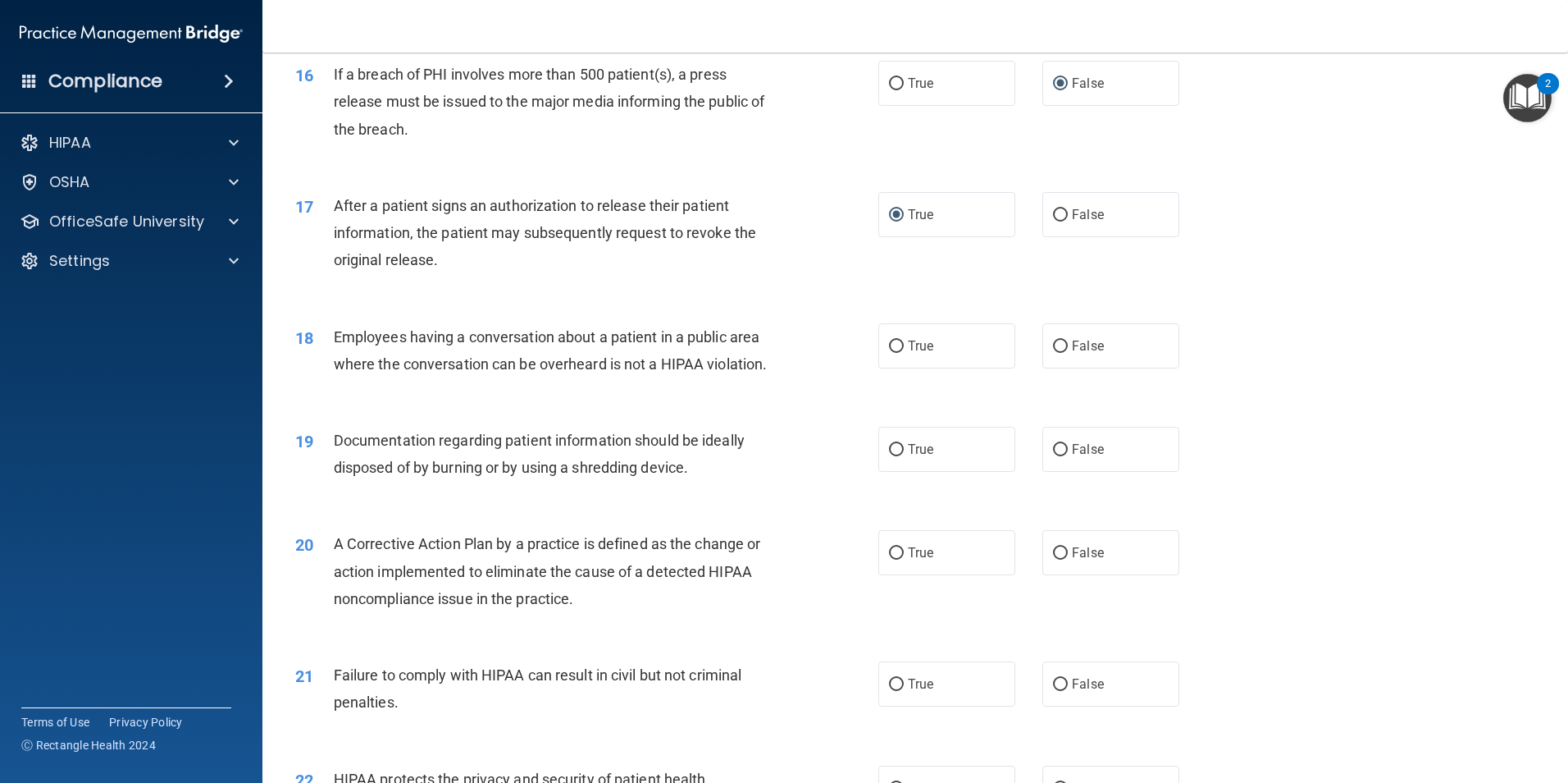
scroll to position [1887, 0]
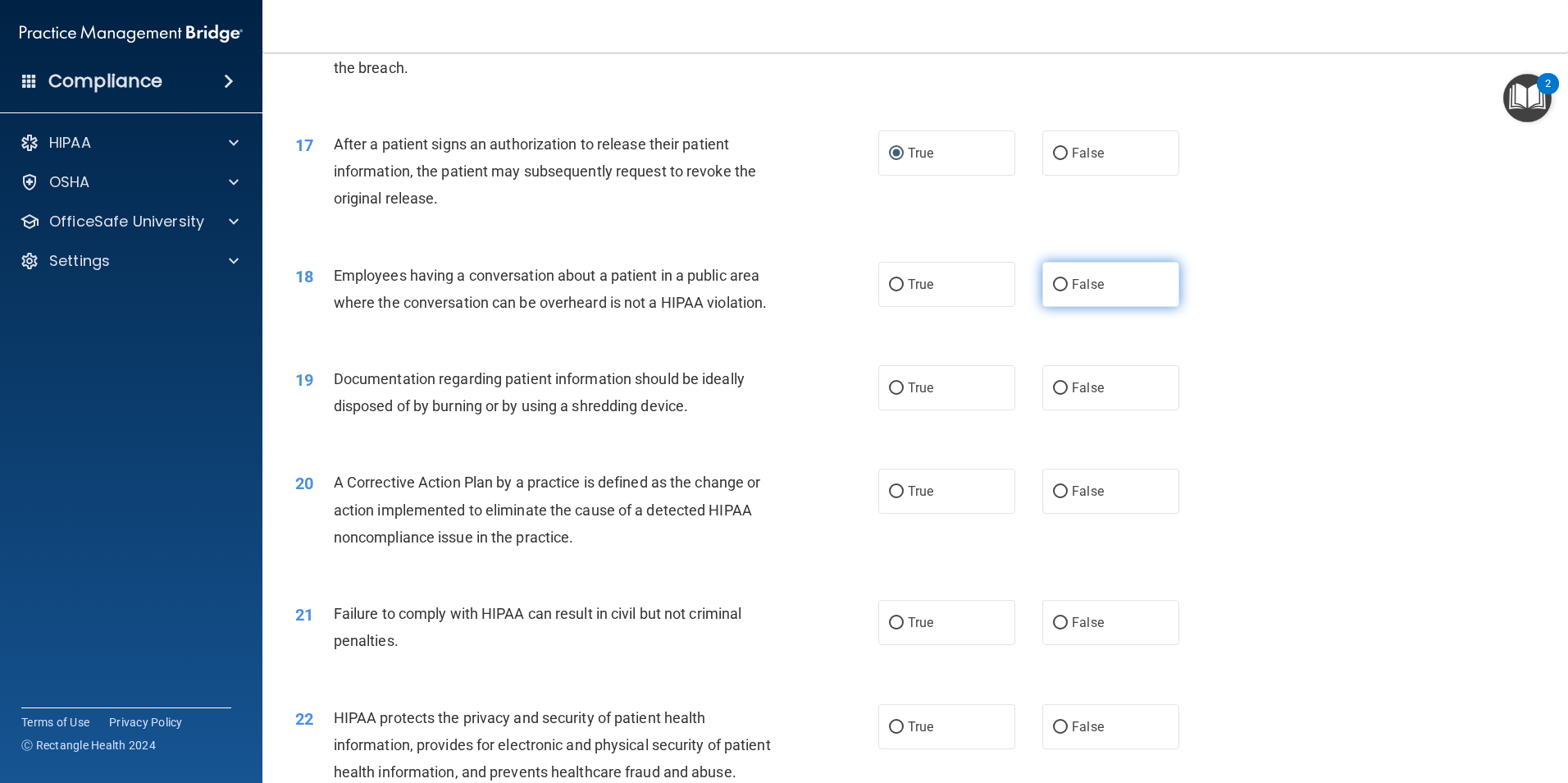
click at [1053, 291] on input "False" at bounding box center [1060, 285] width 15 height 13
radio input "true"
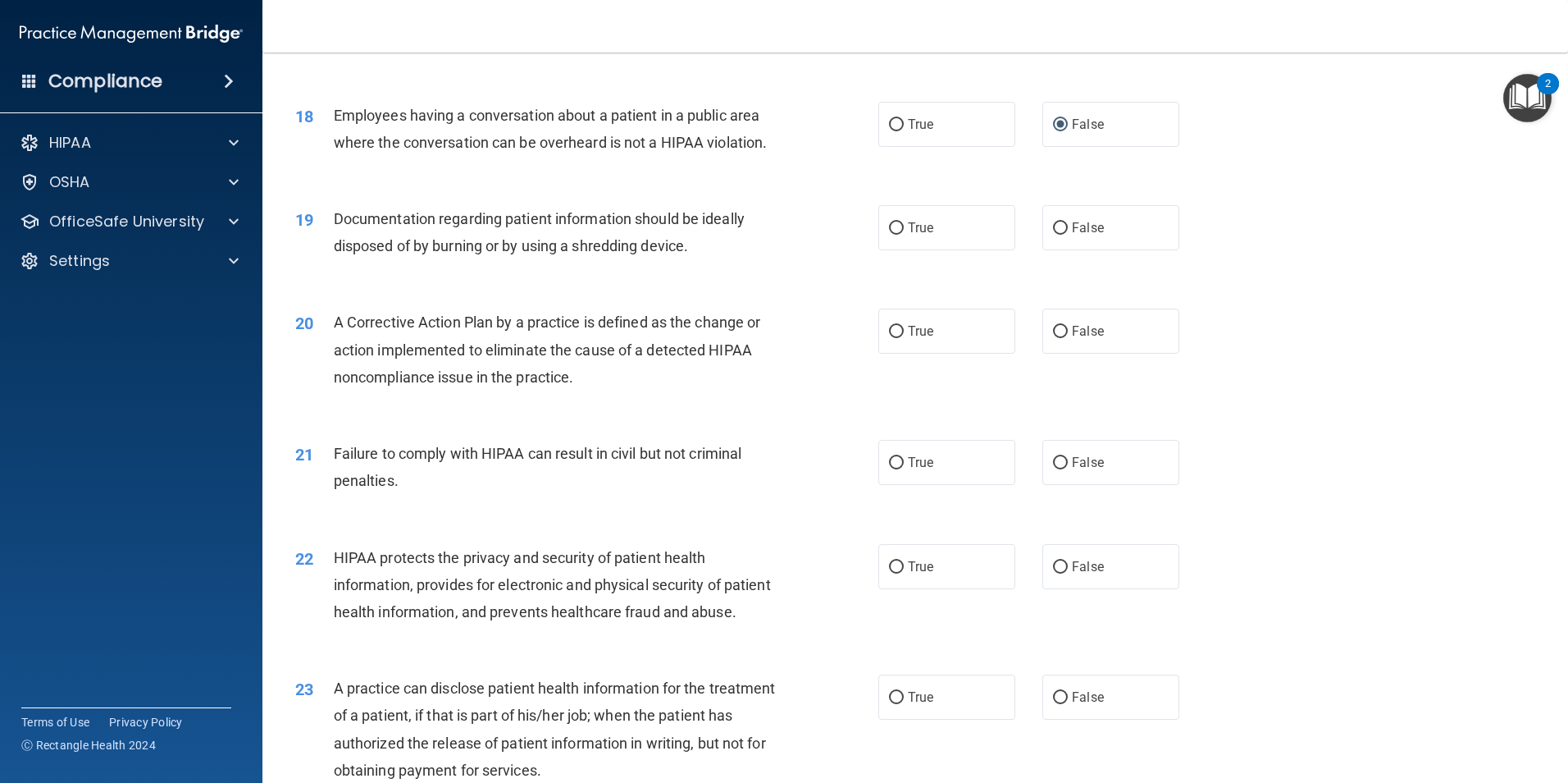
scroll to position [2133, 0]
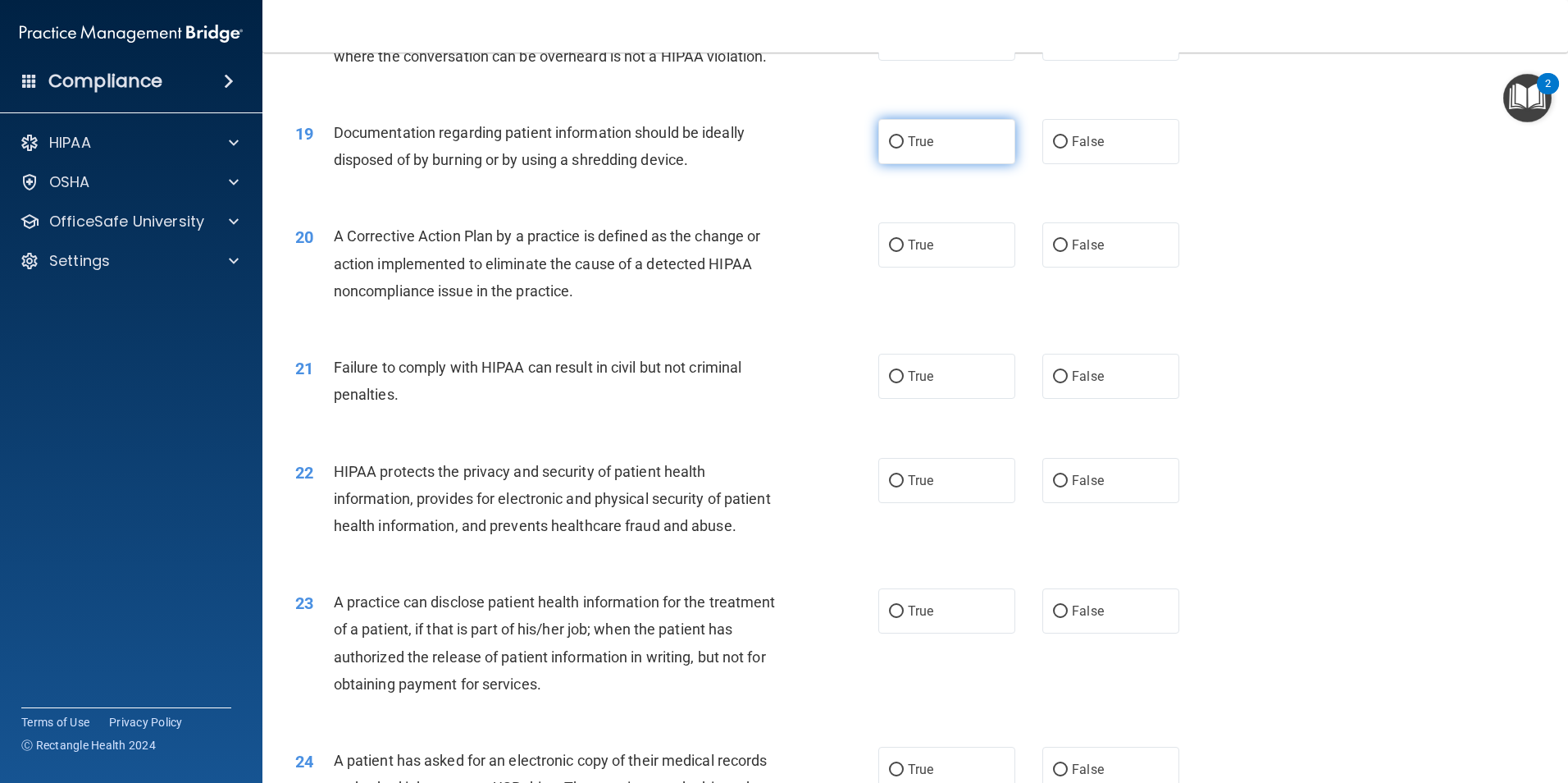
click at [897, 149] on input "True" at bounding box center [895, 142] width 15 height 13
radio input "true"
click at [890, 252] on input "True" at bounding box center [895, 245] width 15 height 13
radio input "true"
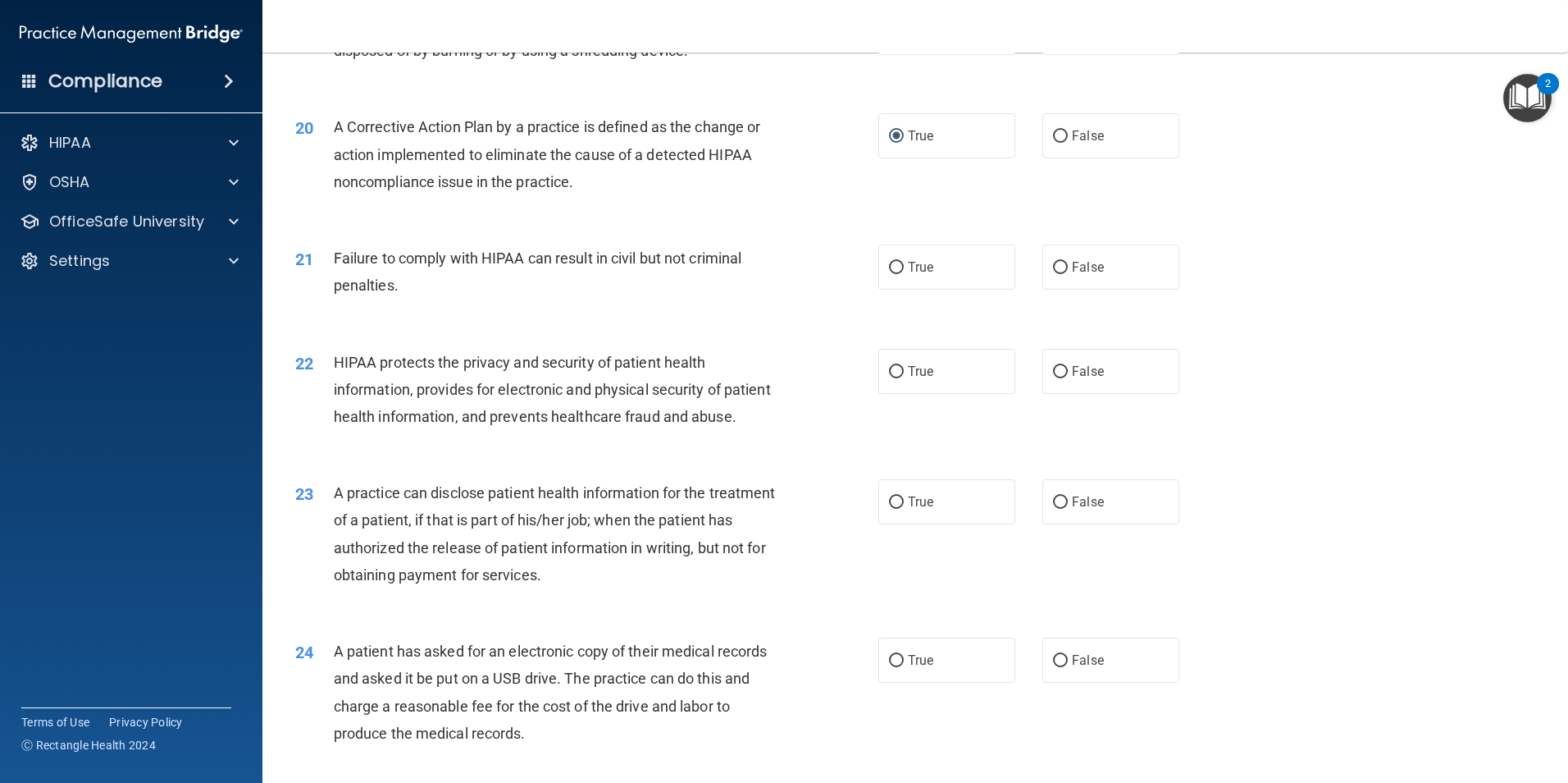
scroll to position [2297, 0]
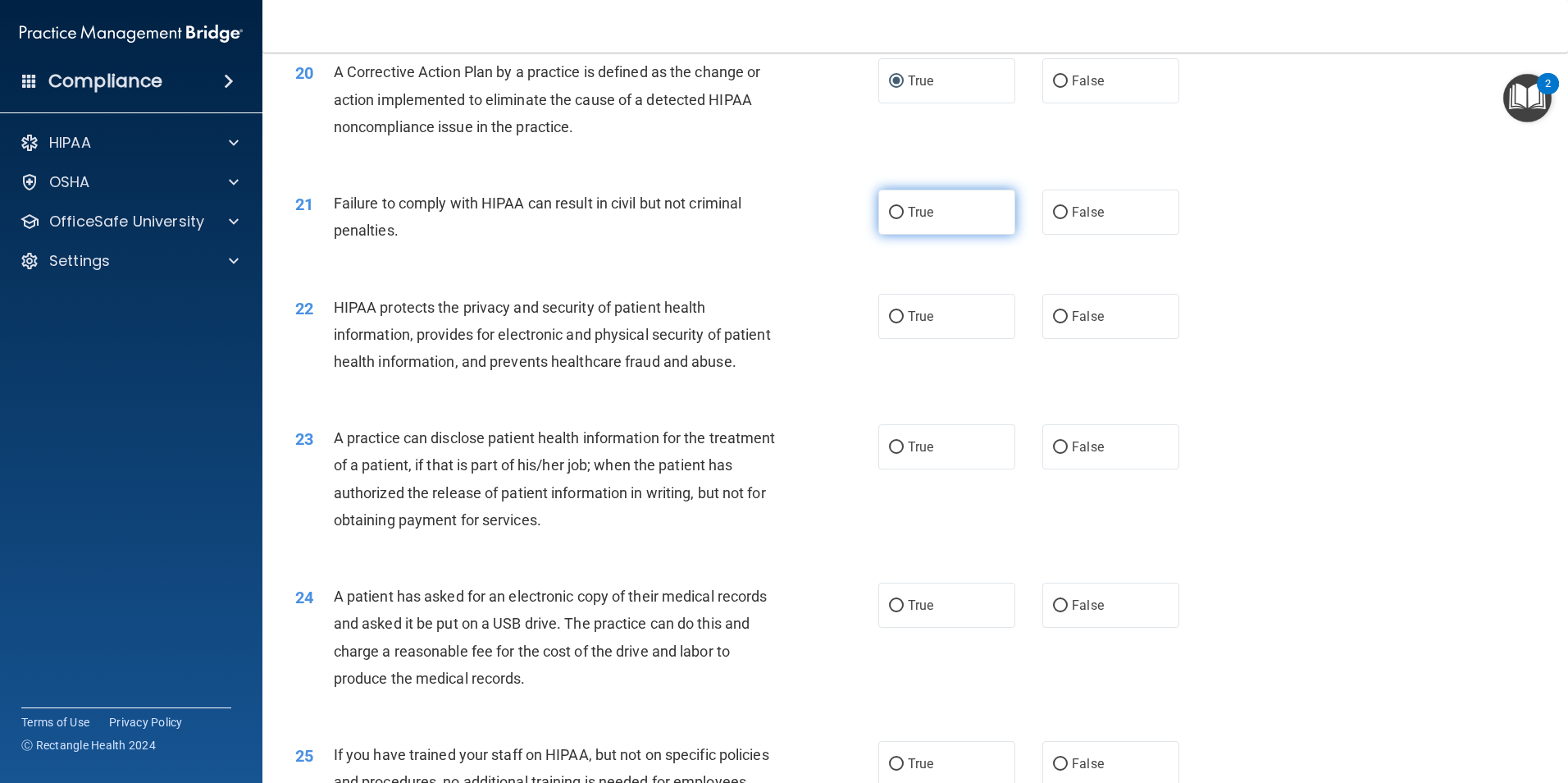
click at [889, 234] on label "True" at bounding box center [947, 212] width 137 height 45
click at [889, 219] on input "True" at bounding box center [895, 213] width 15 height 13
radio input "true"
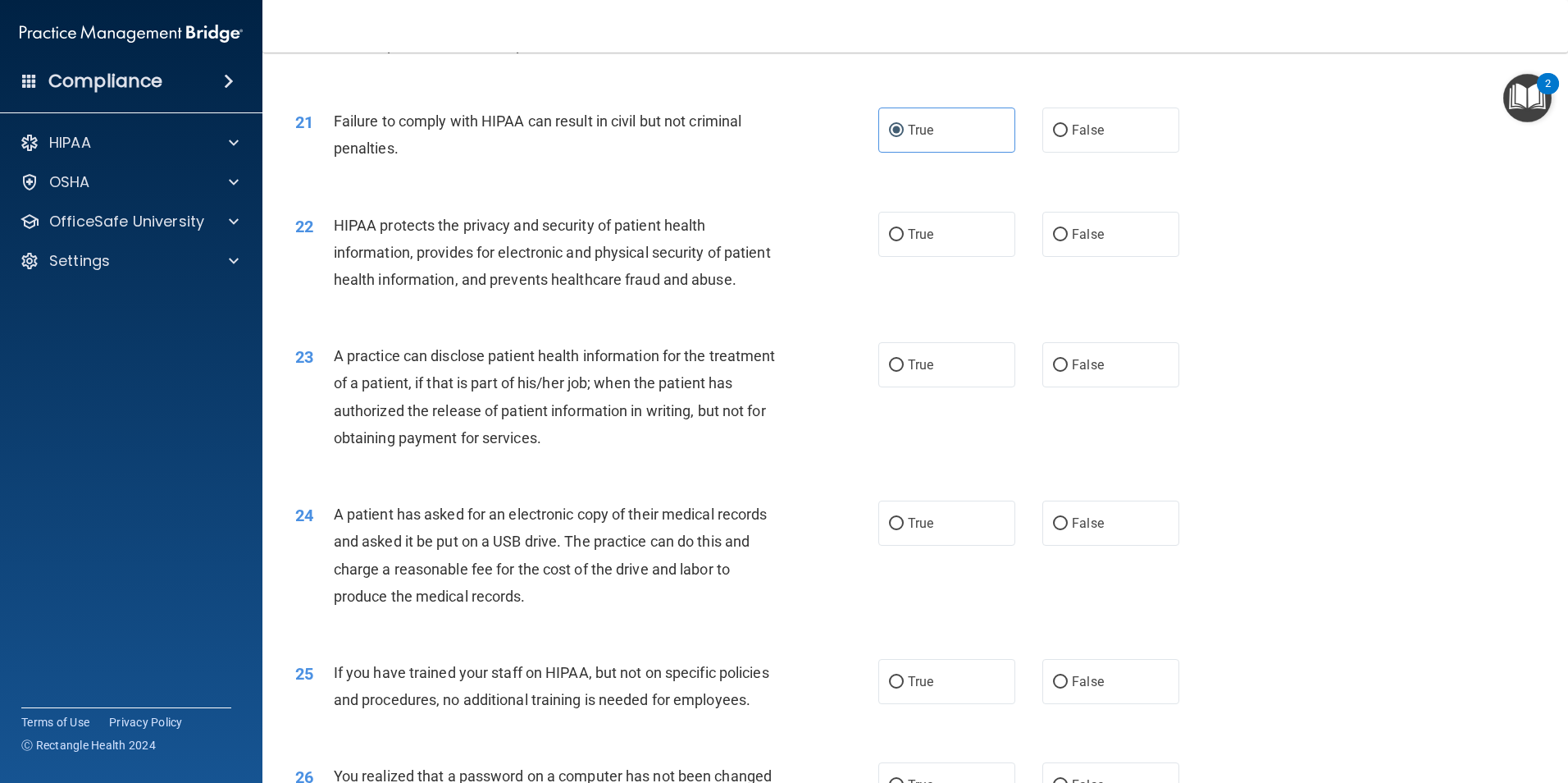
drag, startPoint x: 894, startPoint y: 267, endPoint x: 884, endPoint y: 311, distance: 45.1
click at [894, 257] on label "True" at bounding box center [947, 234] width 137 height 45
click at [894, 241] on input "True" at bounding box center [895, 234] width 15 height 13
radio input "true"
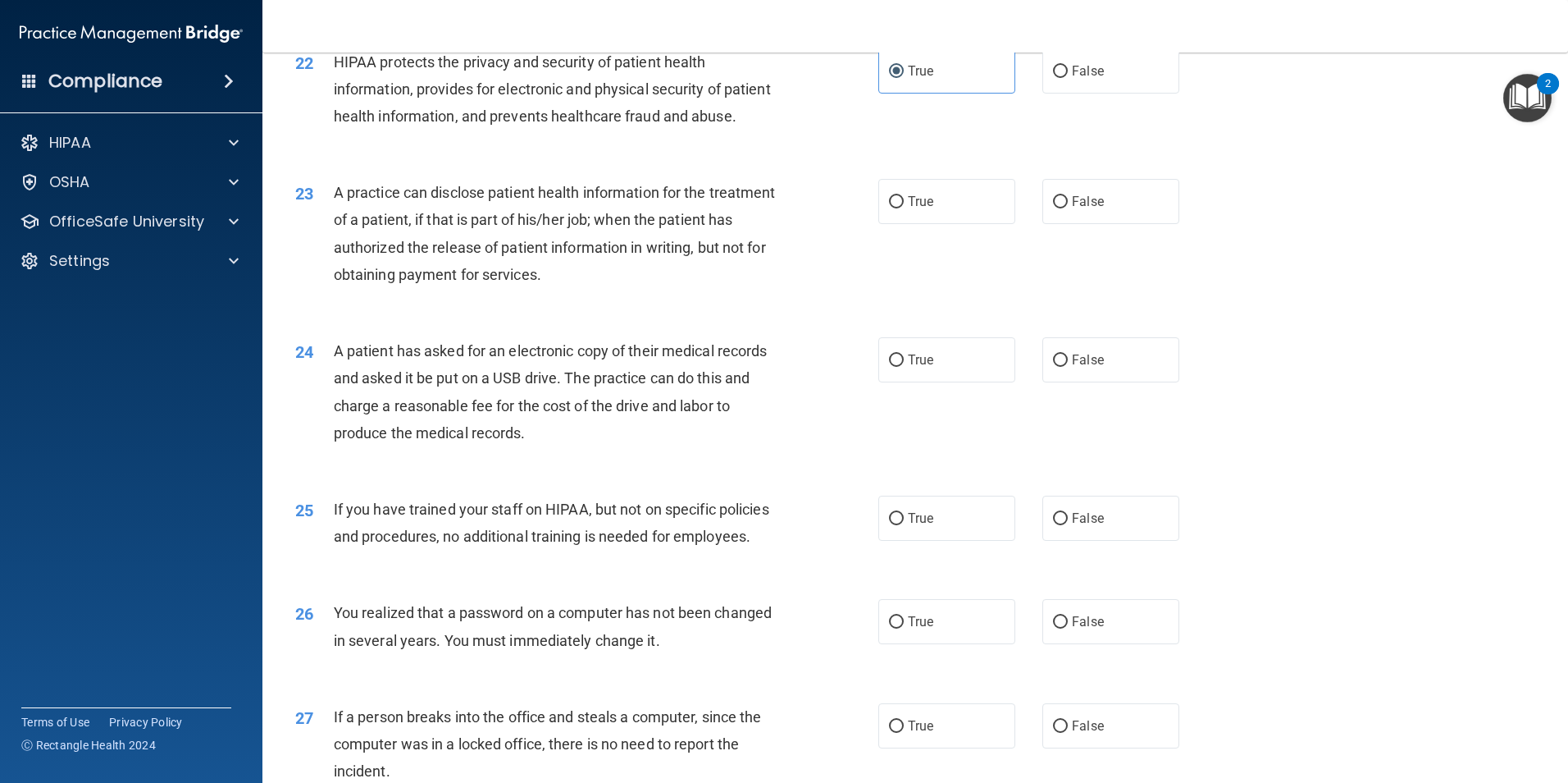
scroll to position [2544, 0]
click at [889, 207] on input "True" at bounding box center [895, 201] width 15 height 13
radio input "true"
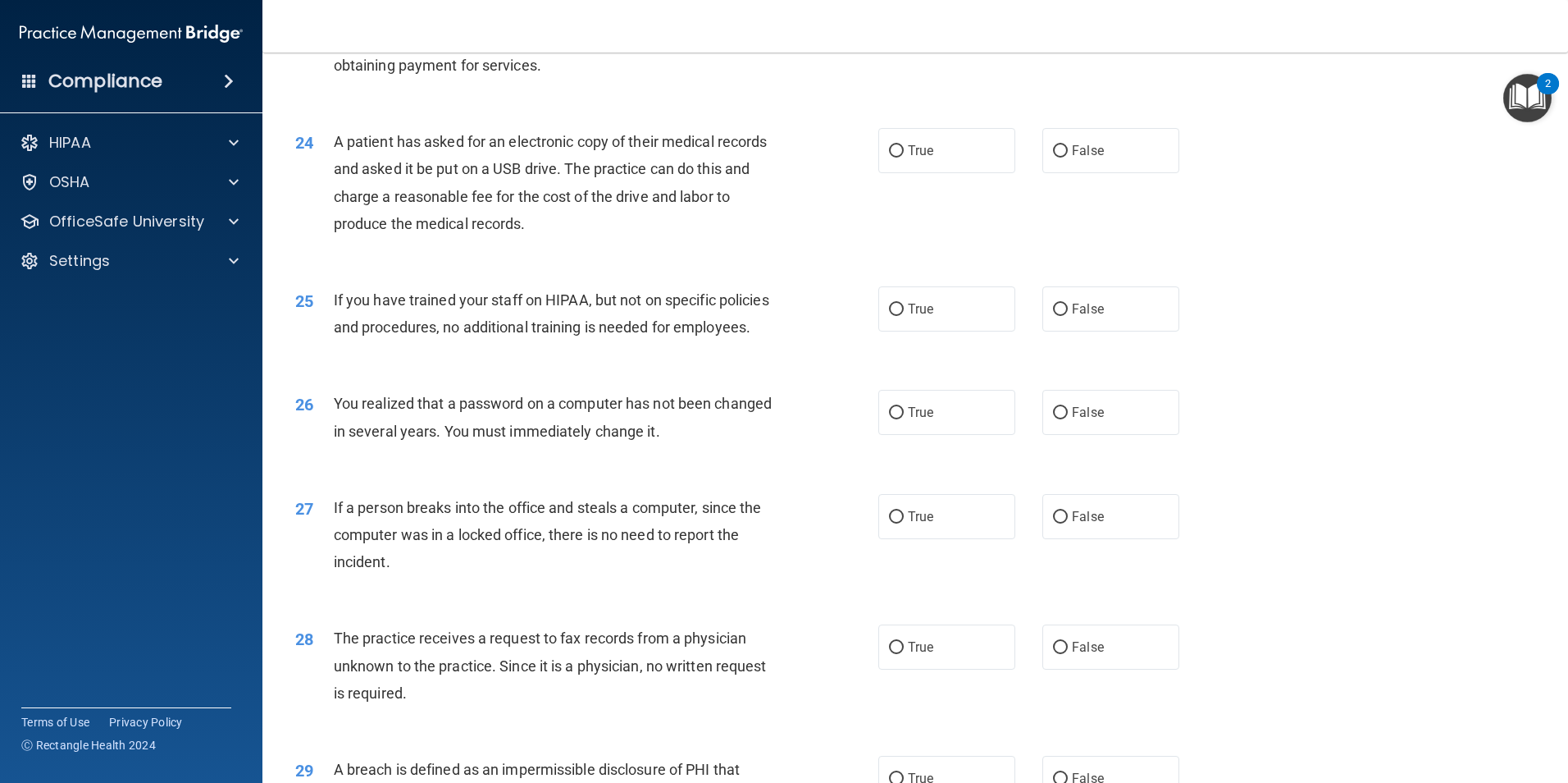
scroll to position [2790, 0]
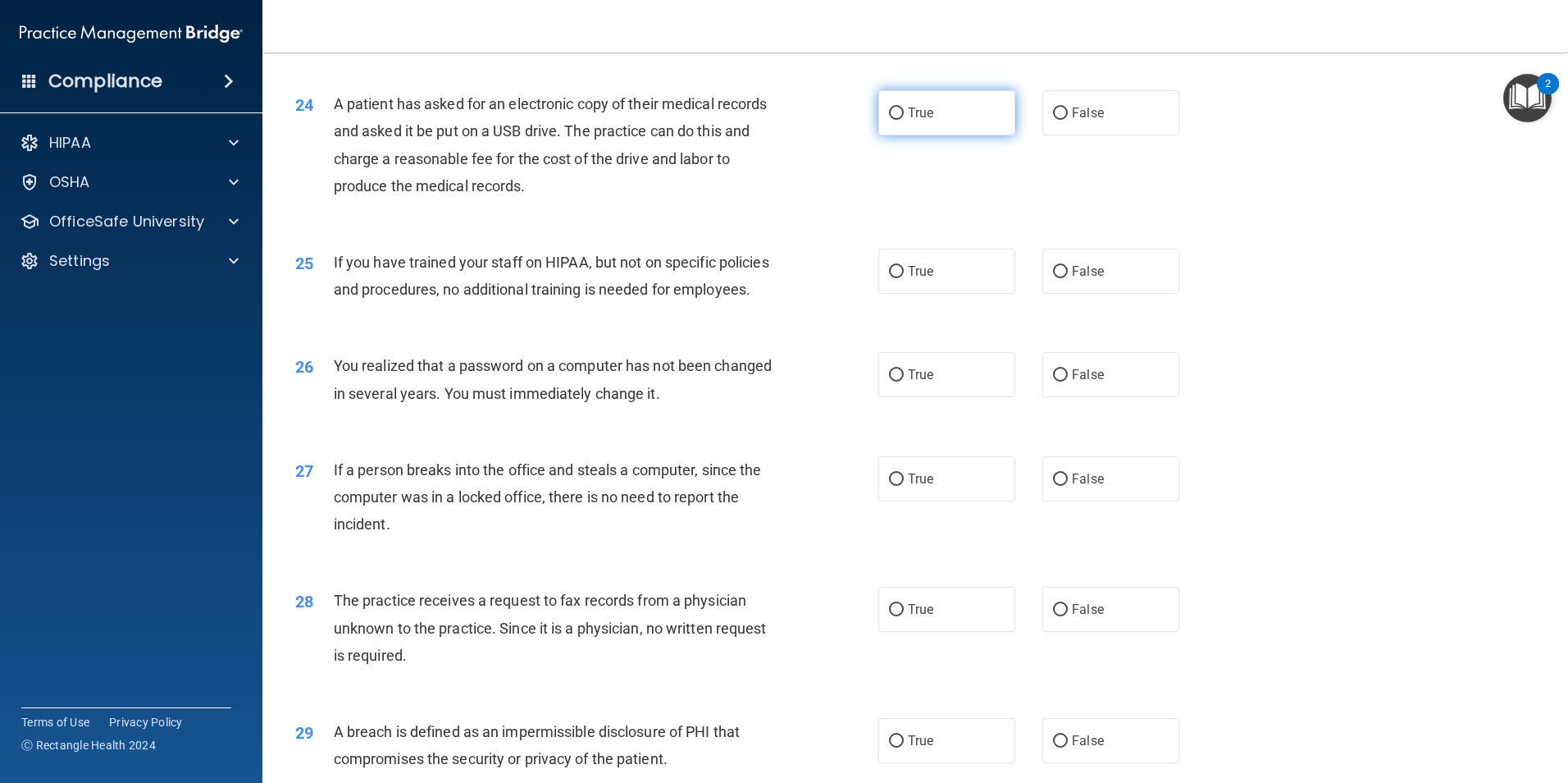
click at [889, 120] on input "True" at bounding box center [895, 114] width 15 height 13
radio input "true"
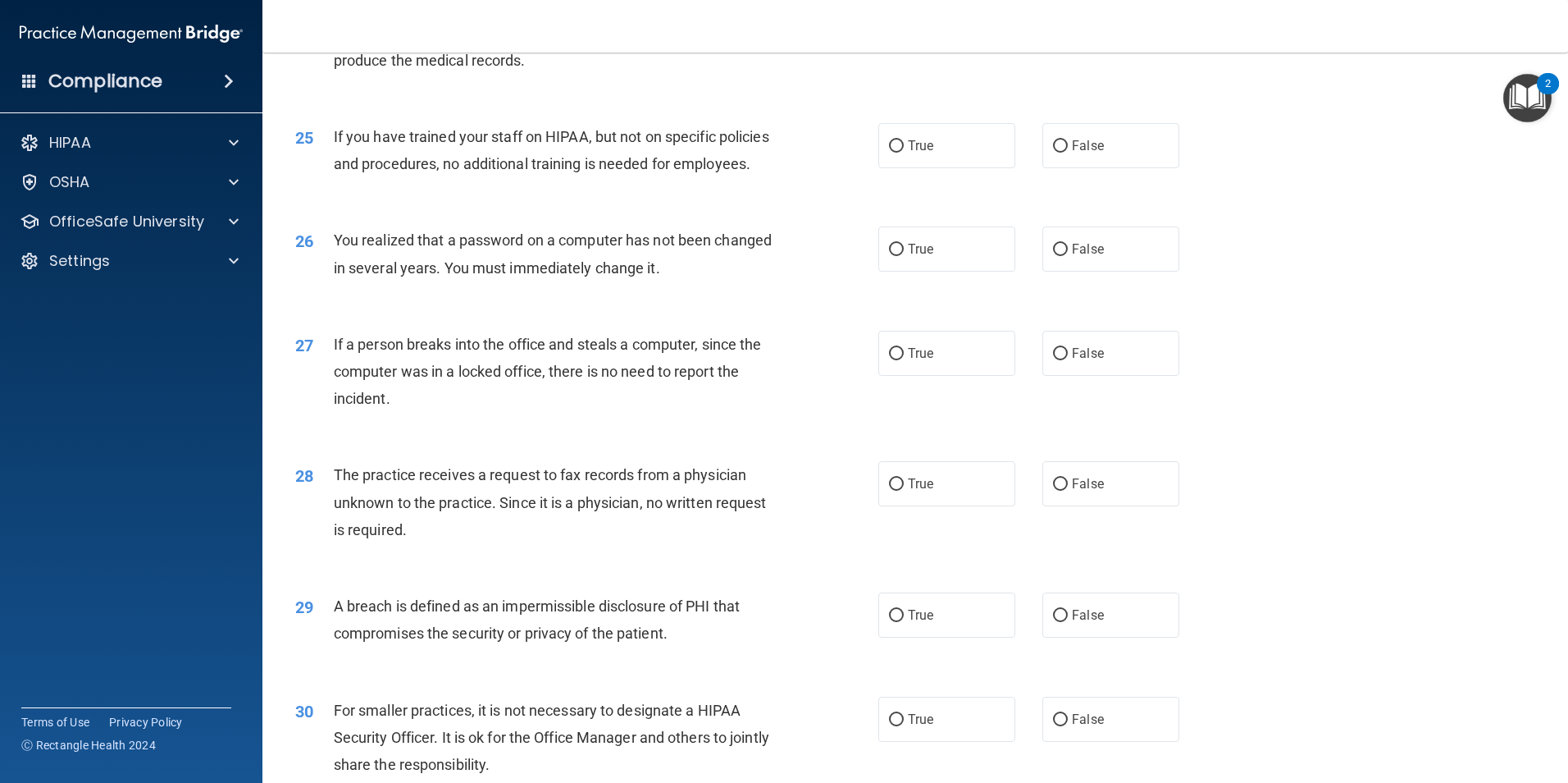
scroll to position [2954, 0]
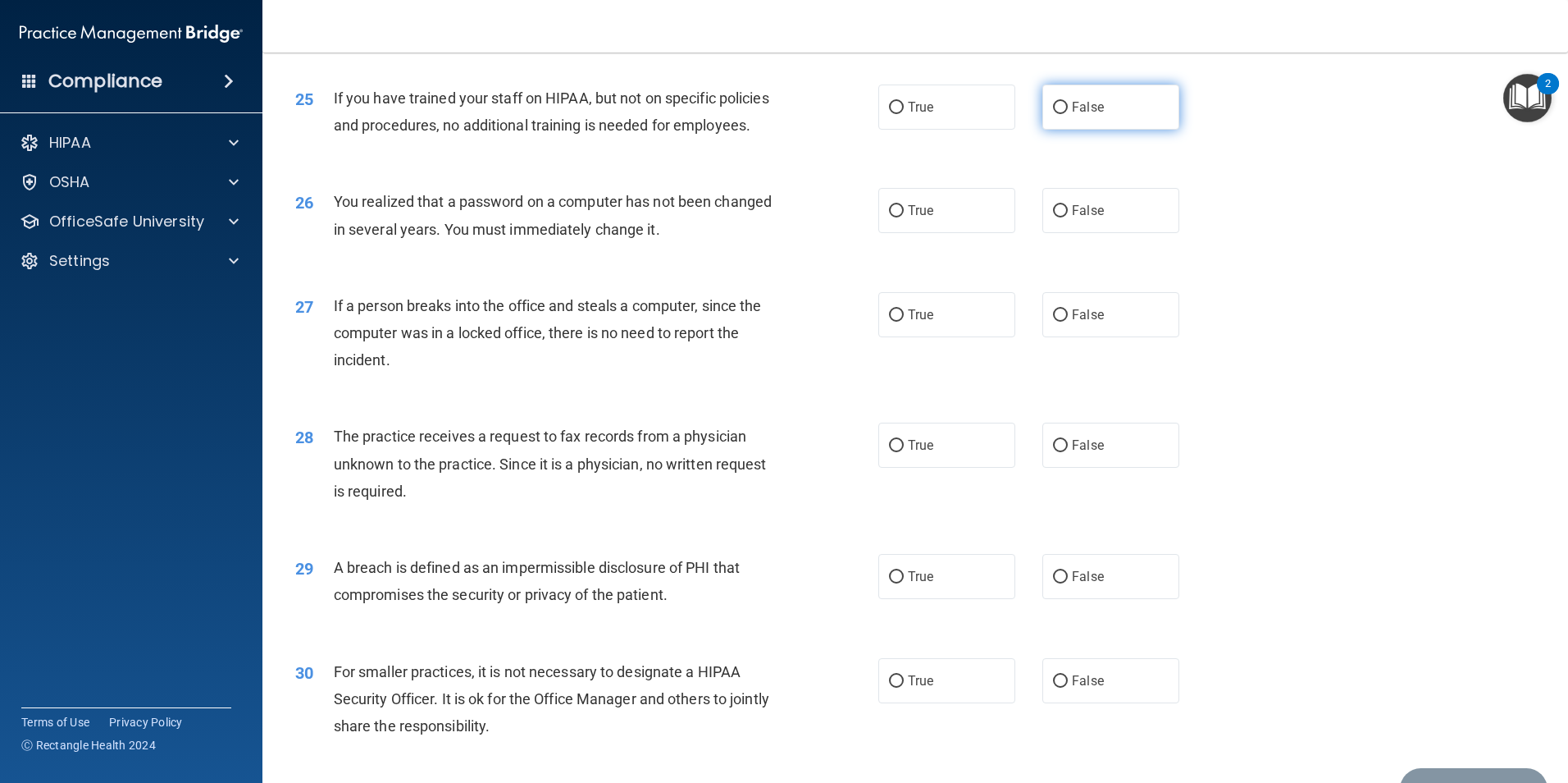
click at [1057, 114] on input "False" at bounding box center [1060, 108] width 15 height 13
radio input "true"
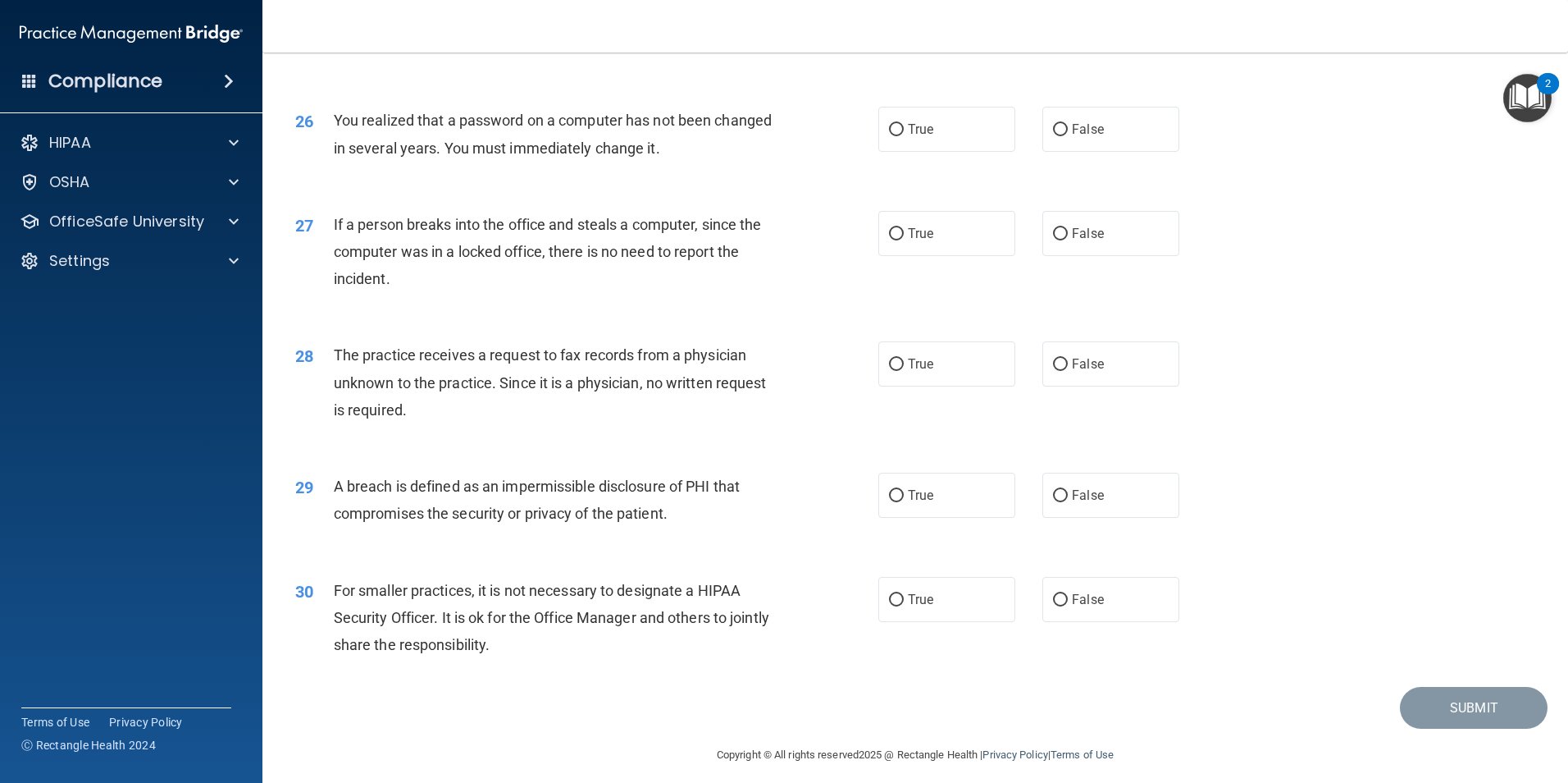
scroll to position [3036, 0]
click at [889, 135] on input "True" at bounding box center [895, 129] width 15 height 13
radio input "true"
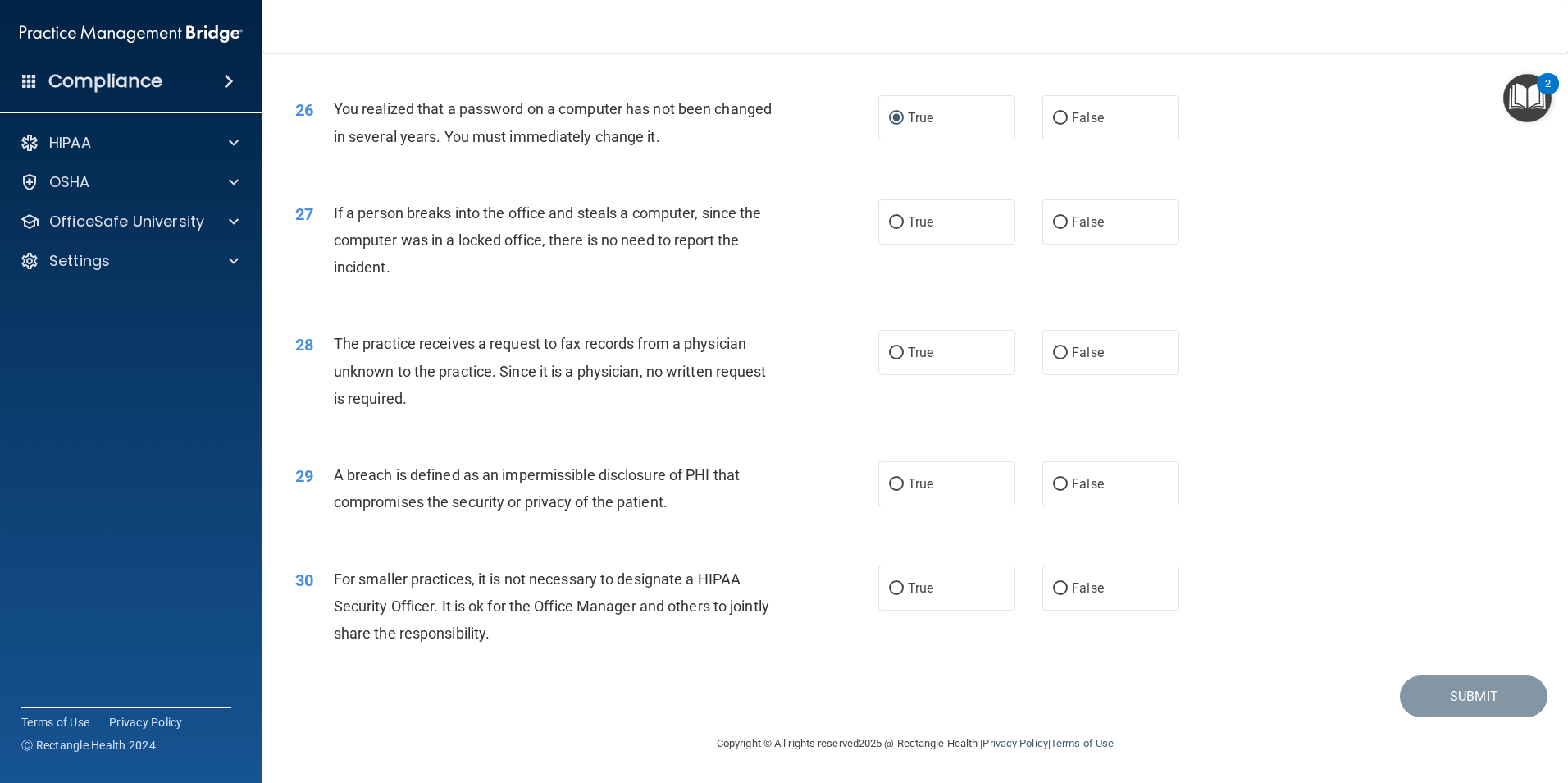
scroll to position [3128, 0]
click at [1058, 215] on label "False" at bounding box center [1110, 222] width 137 height 45
click at [1058, 217] on input "False" at bounding box center [1060, 223] width 15 height 13
radio input "true"
click at [1053, 360] on input "False" at bounding box center [1060, 353] width 15 height 13
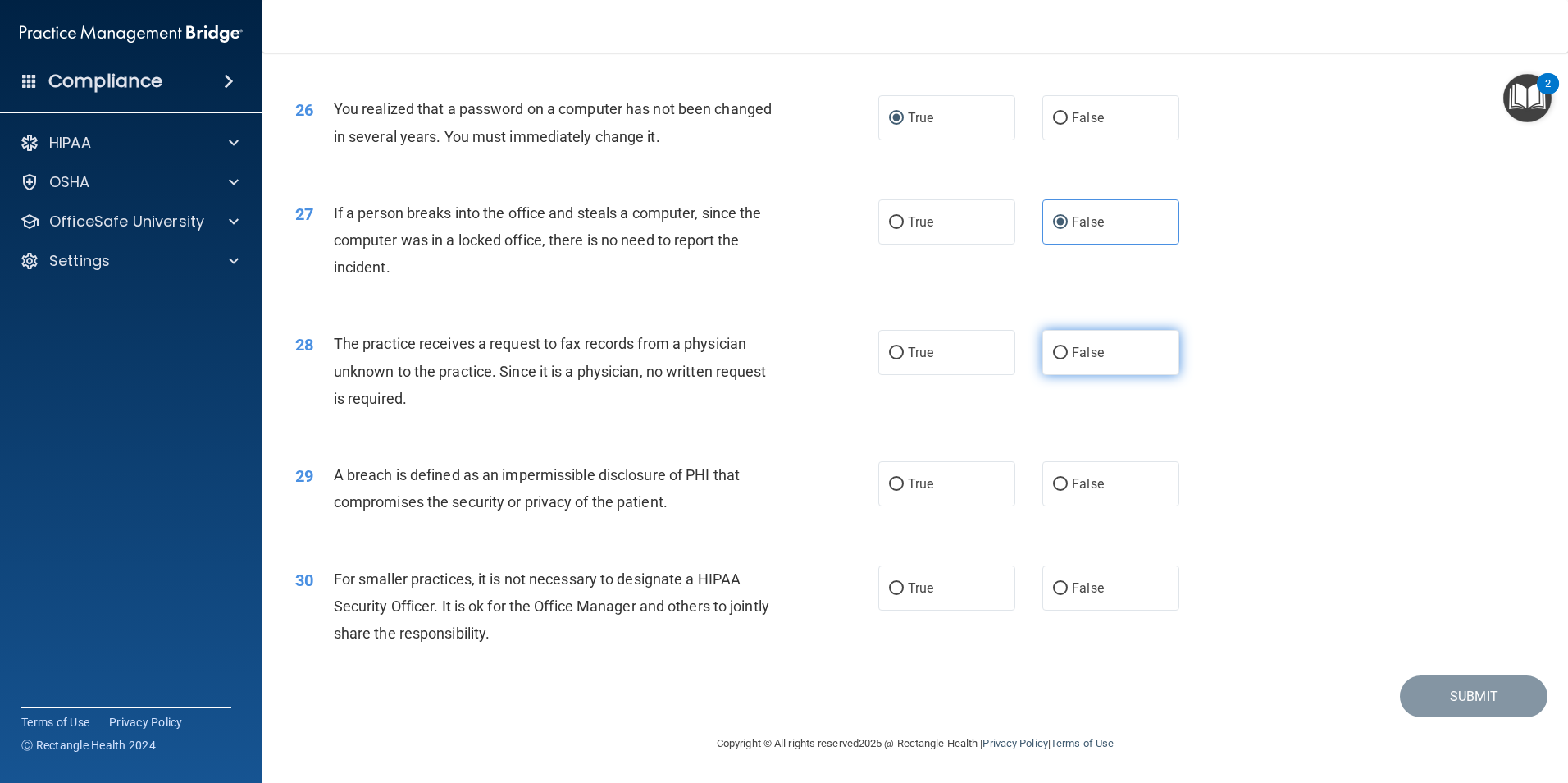
radio input "true"
click at [889, 489] on input "True" at bounding box center [895, 484] width 15 height 13
radio input "true"
click at [1053, 586] on input "False" at bounding box center [1060, 588] width 15 height 13
radio input "true"
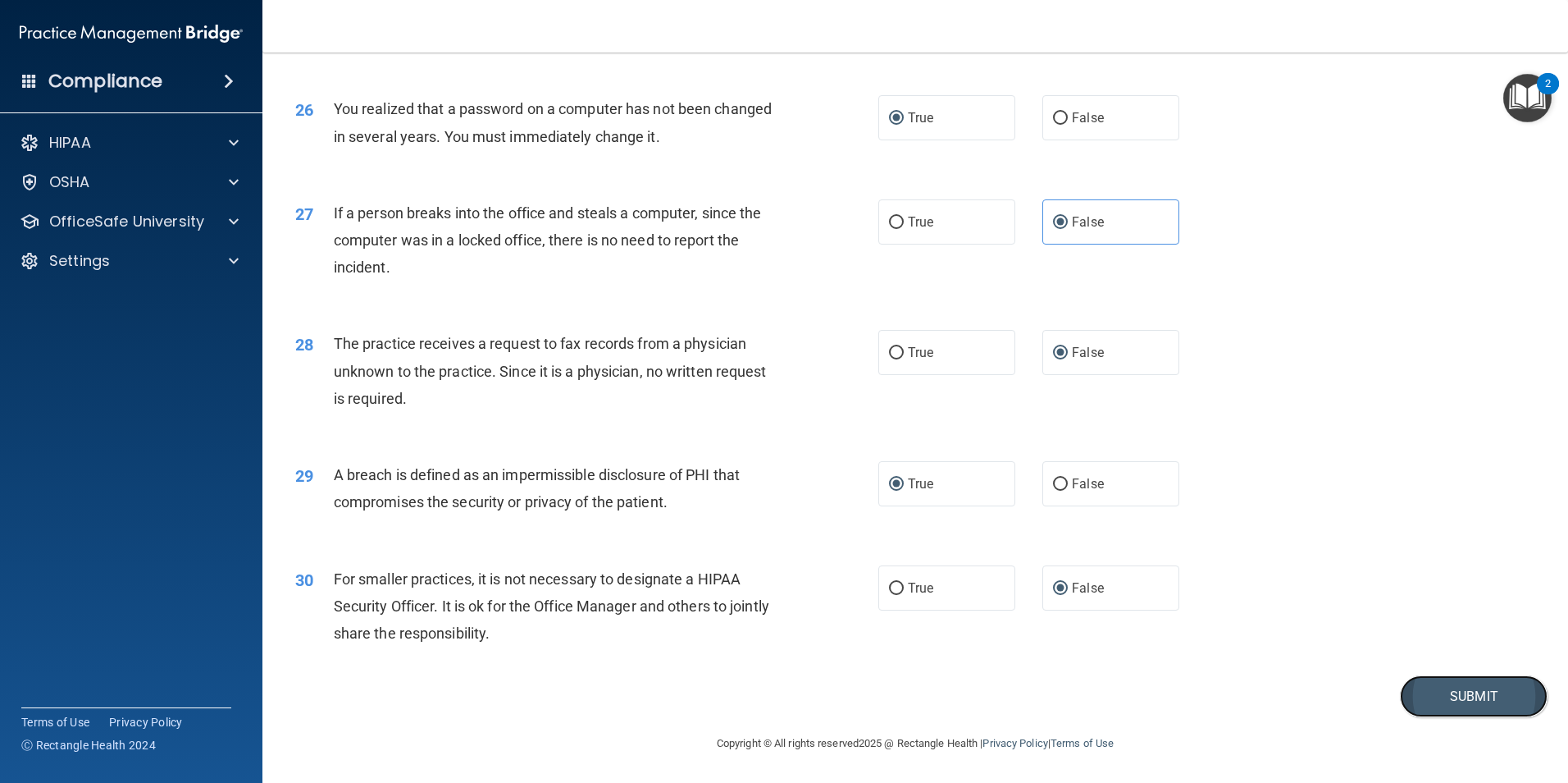
click at [1429, 697] on button "Submit" at bounding box center [1474, 695] width 148 height 42
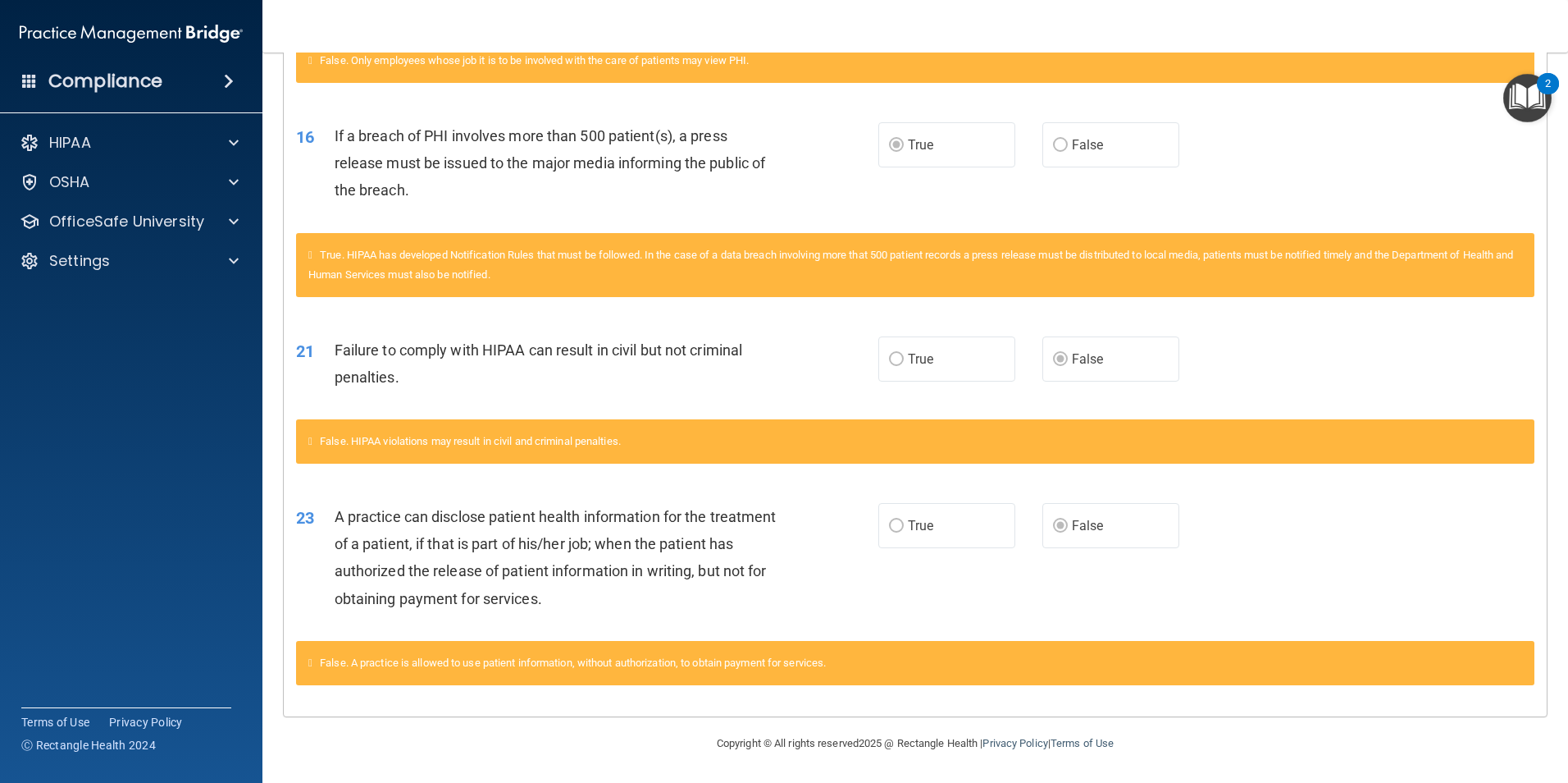
scroll to position [1228, 0]
